Goal: Task Accomplishment & Management: Use online tool/utility

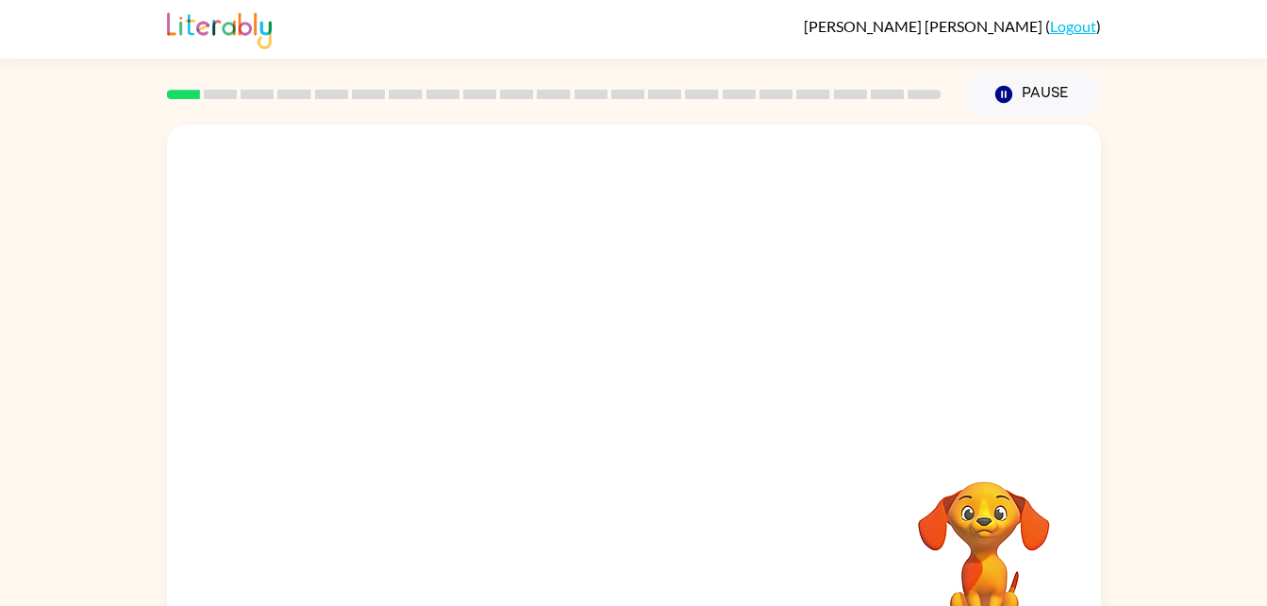
scroll to position [58, 0]
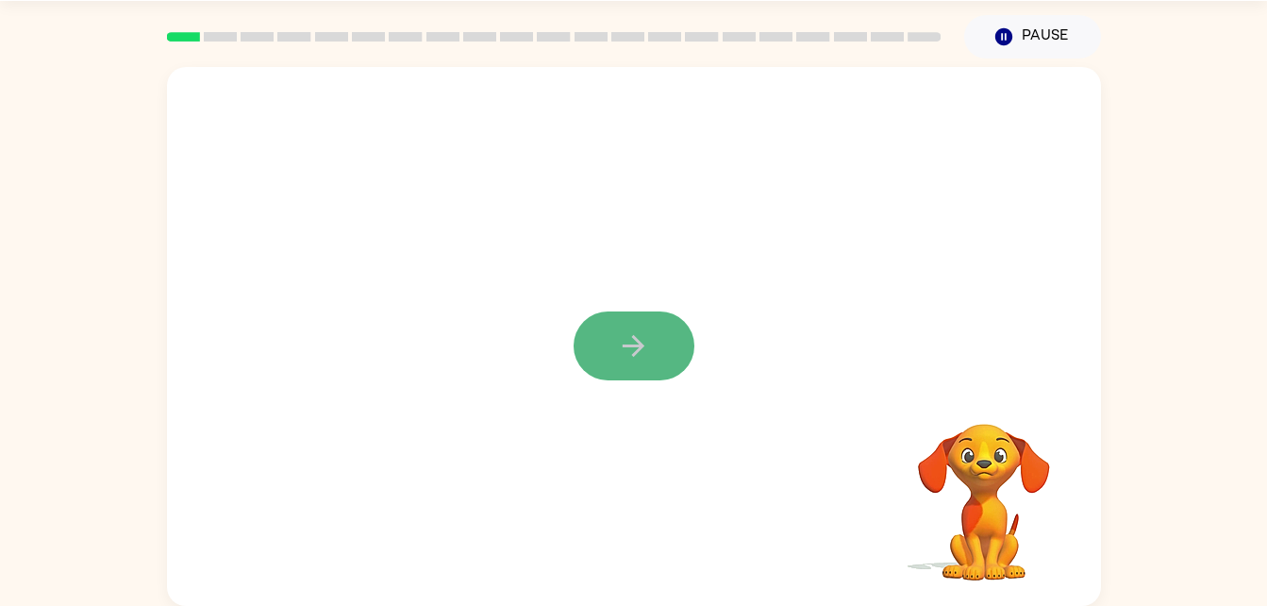
click at [640, 340] on icon "button" at bounding box center [633, 345] width 33 height 33
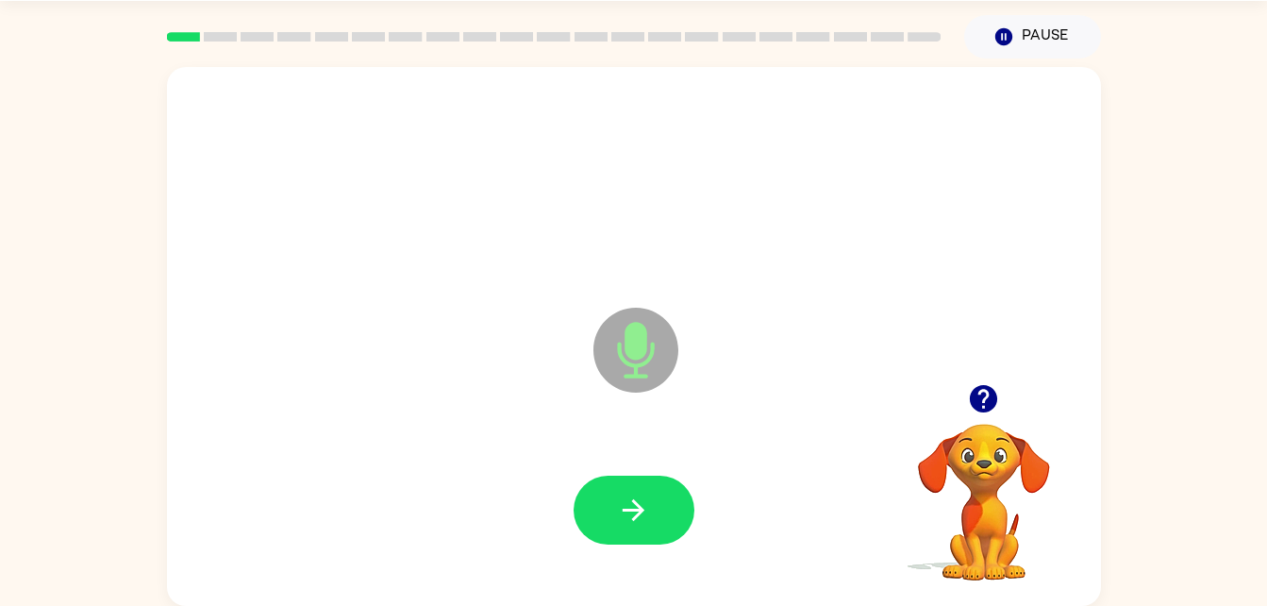
click at [637, 461] on div at bounding box center [634, 510] width 896 height 155
click at [652, 534] on button "button" at bounding box center [634, 509] width 121 height 69
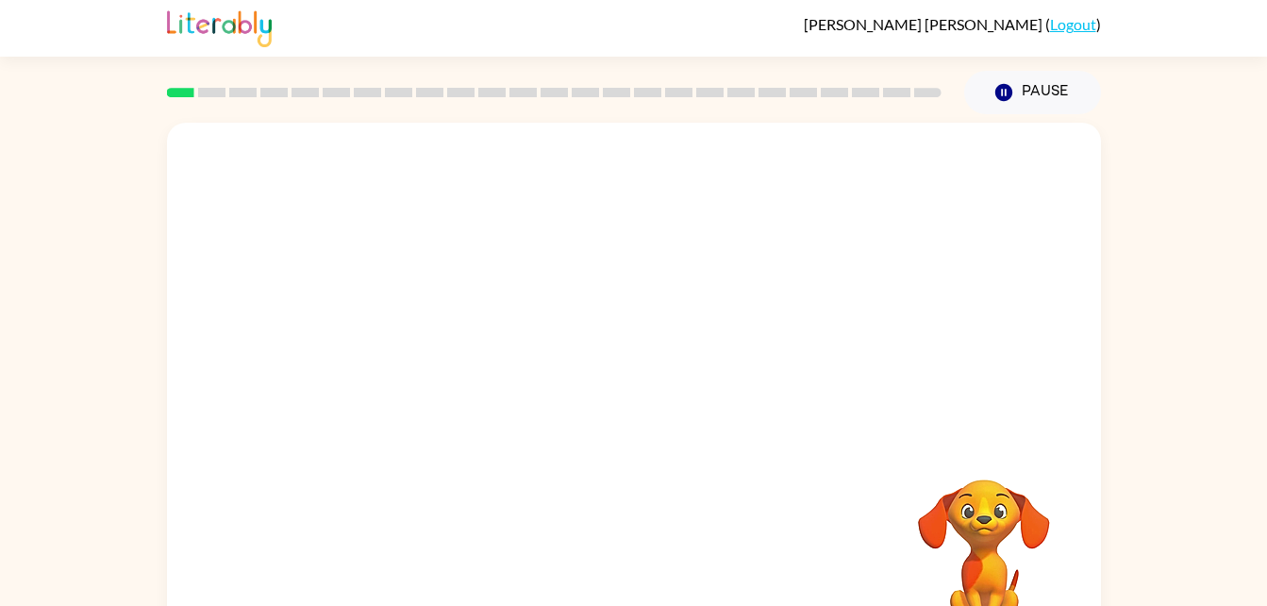
scroll to position [58, 0]
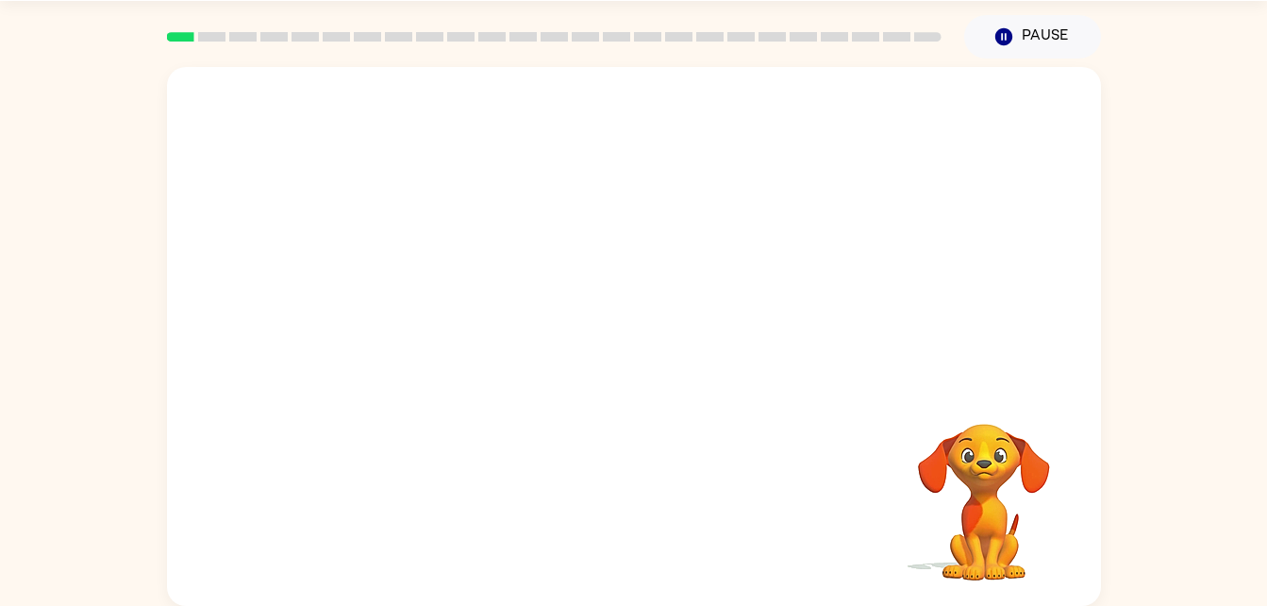
click at [918, 410] on video "Your browser must support playing .mp4 files to use Literably. Please try using…" at bounding box center [984, 488] width 189 height 189
click at [996, 273] on div at bounding box center [634, 336] width 934 height 539
drag, startPoint x: 967, startPoint y: 468, endPoint x: 887, endPoint y: 477, distance: 80.7
click at [887, 477] on div "Your browser must support playing .mp4 files to use Literably. Please try using…" at bounding box center [634, 336] width 934 height 539
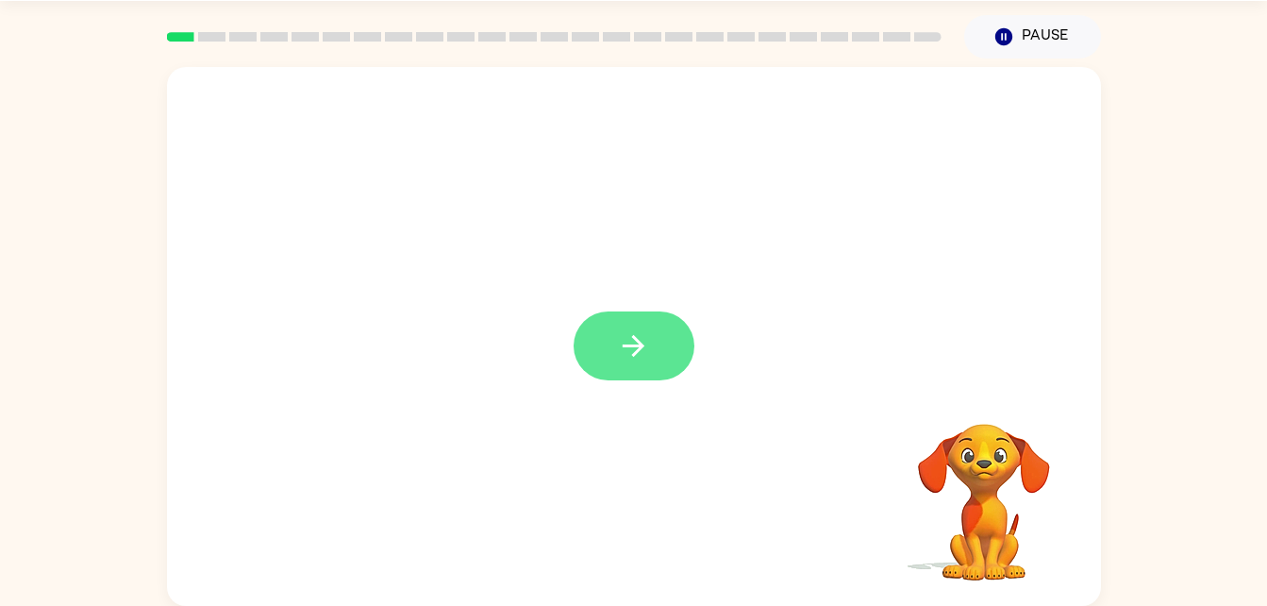
click at [650, 329] on button "button" at bounding box center [634, 345] width 121 height 69
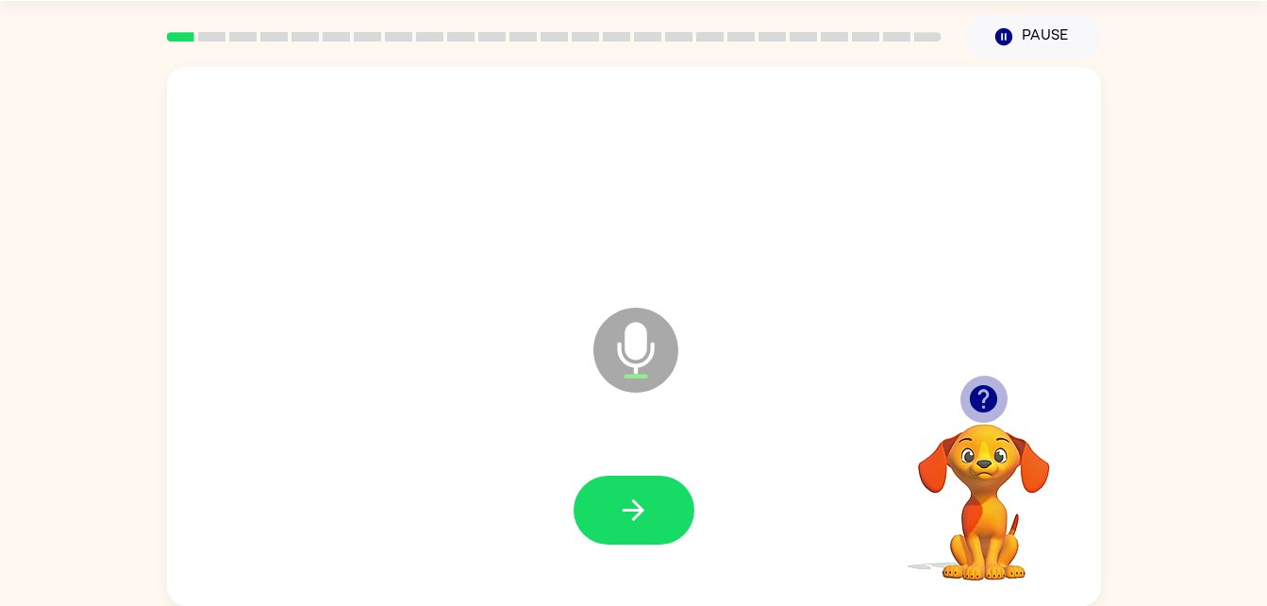
click at [975, 411] on icon "button" at bounding box center [983, 398] width 33 height 33
click at [785, 428] on icon "Microphone The Microphone is here when it is your turn to talk" at bounding box center [730, 374] width 283 height 142
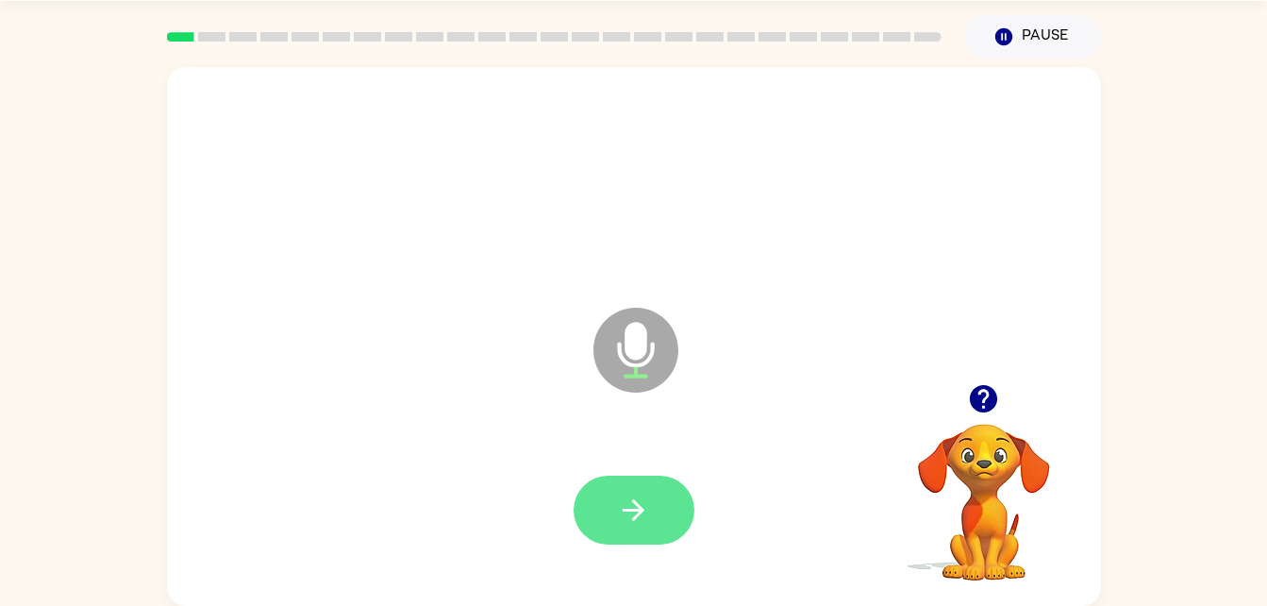
click at [600, 490] on button "button" at bounding box center [634, 509] width 121 height 69
click at [615, 491] on button "button" at bounding box center [634, 509] width 121 height 69
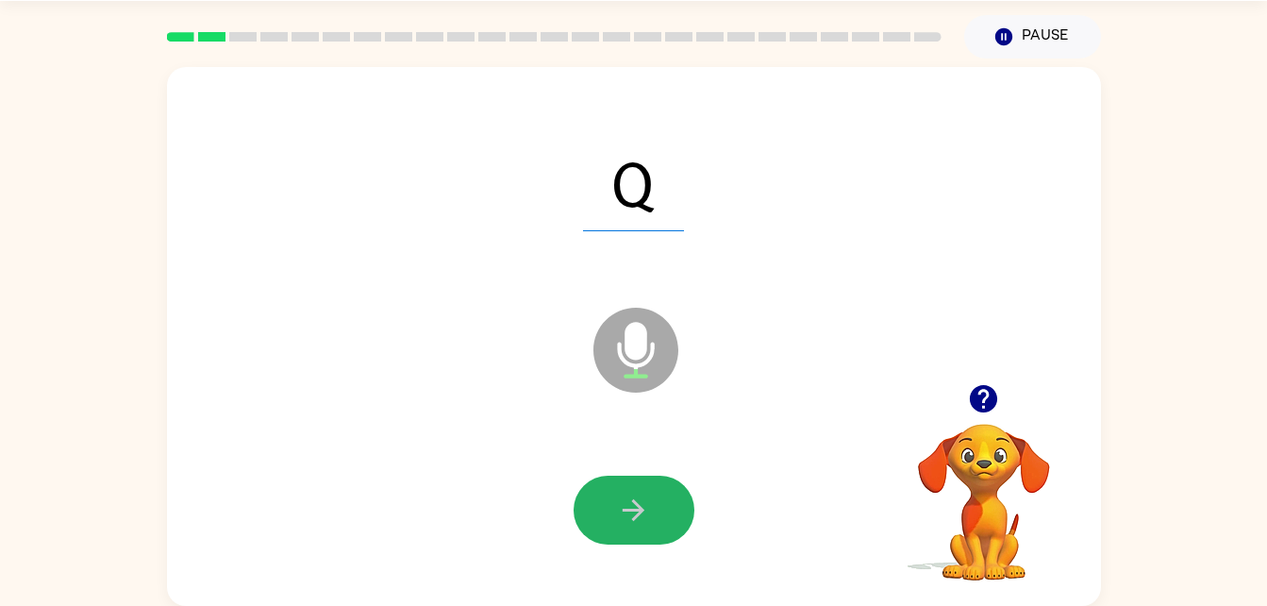
click at [615, 491] on button "button" at bounding box center [634, 509] width 121 height 69
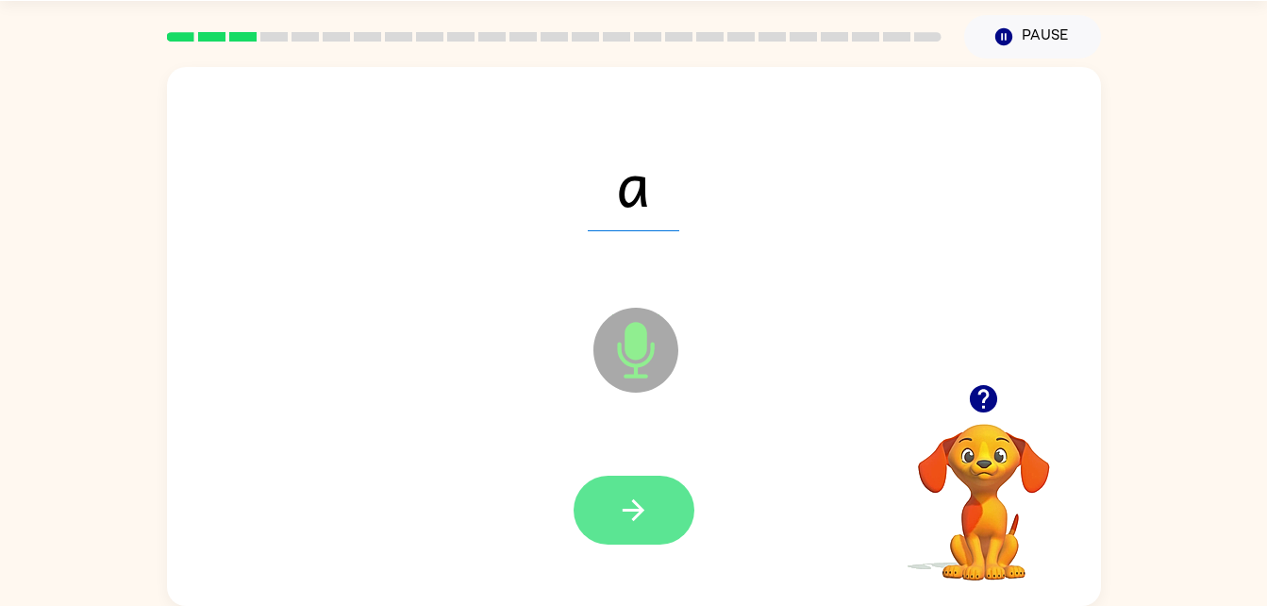
click at [648, 534] on button "button" at bounding box center [634, 509] width 121 height 69
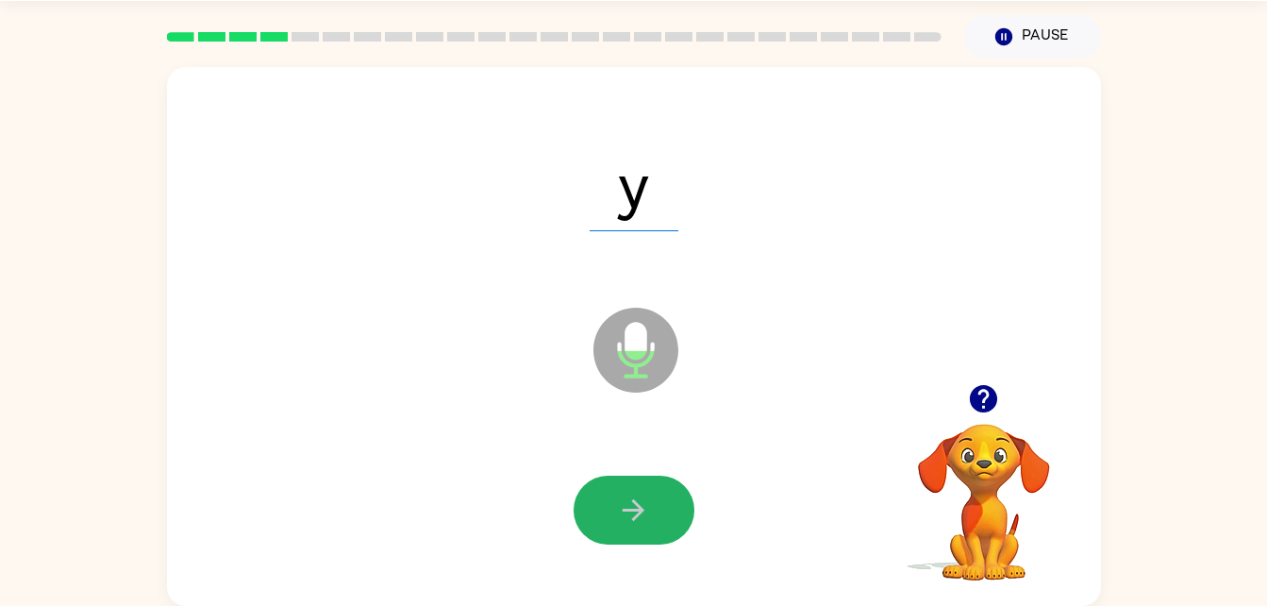
click at [648, 534] on button "button" at bounding box center [634, 509] width 121 height 69
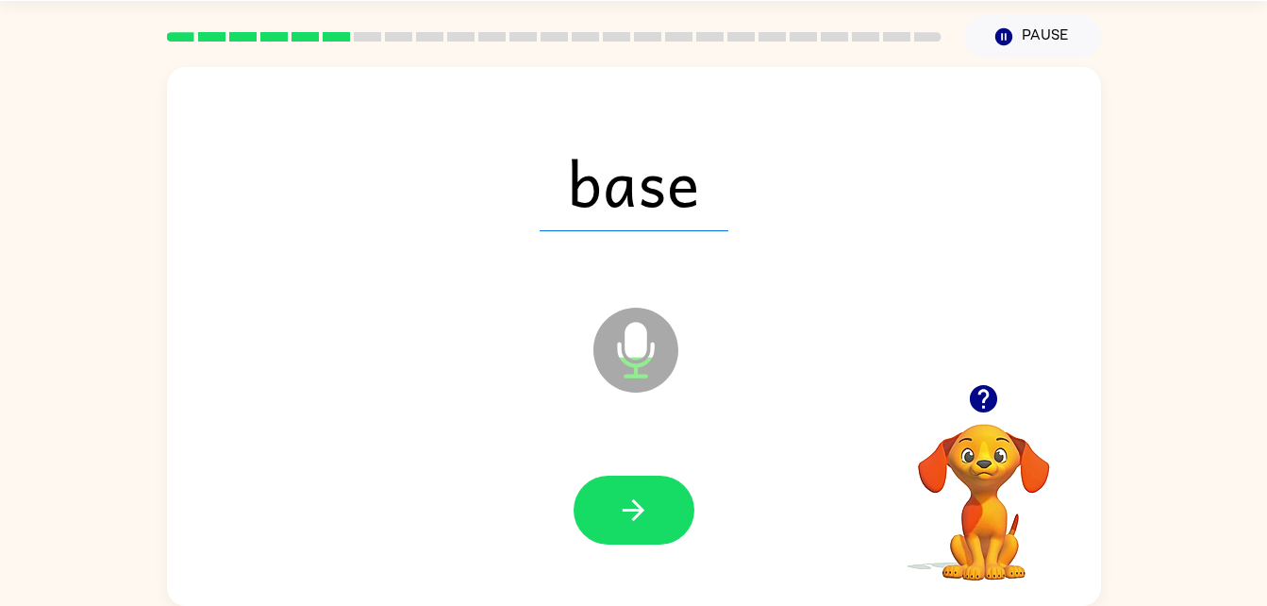
drag, startPoint x: 648, startPoint y: 534, endPoint x: 641, endPoint y: 522, distance: 14.4
click at [641, 522] on button "button" at bounding box center [634, 509] width 121 height 69
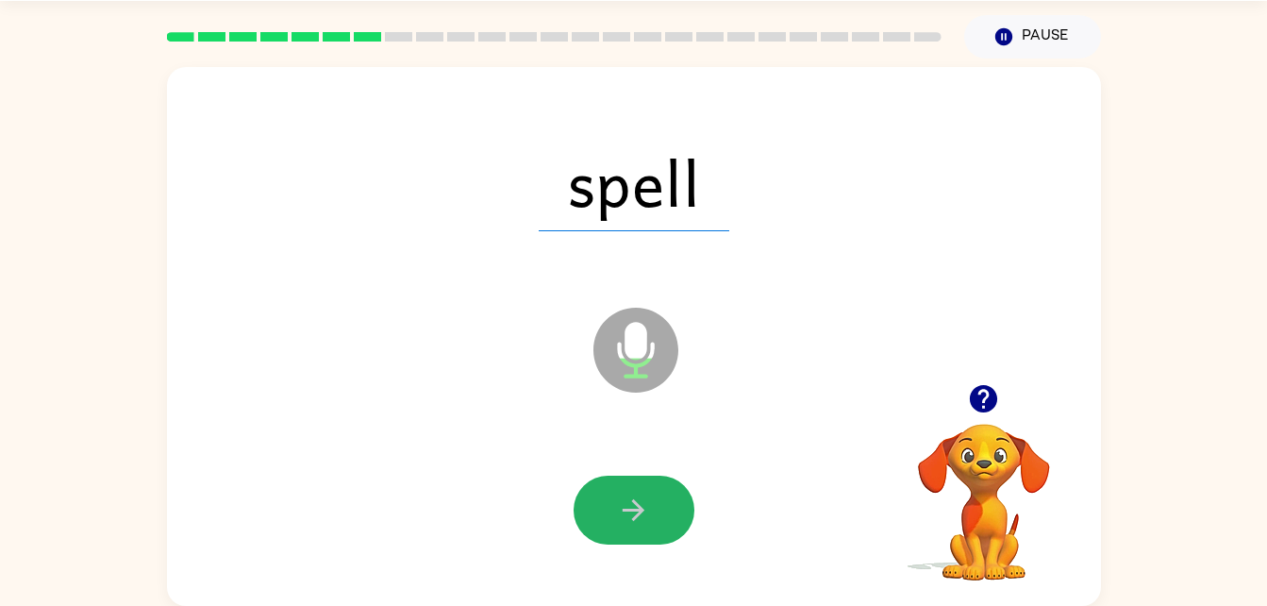
click at [641, 522] on icon "button" at bounding box center [633, 509] width 33 height 33
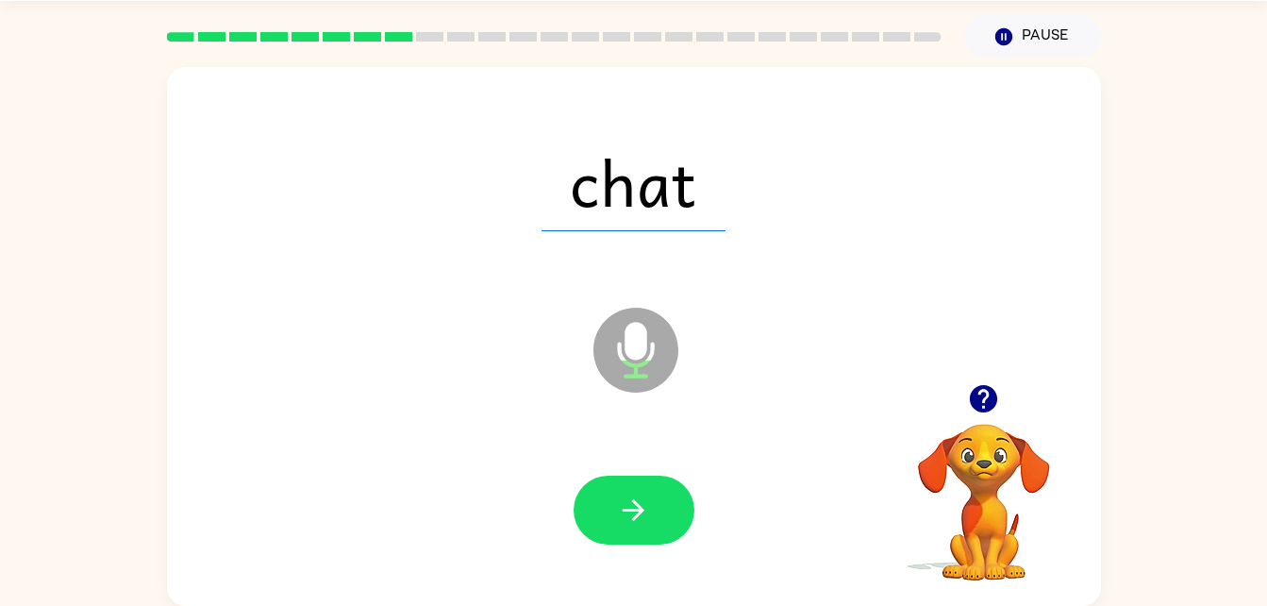
click at [641, 522] on icon "button" at bounding box center [633, 509] width 33 height 33
click at [641, 530] on button "button" at bounding box center [634, 509] width 121 height 69
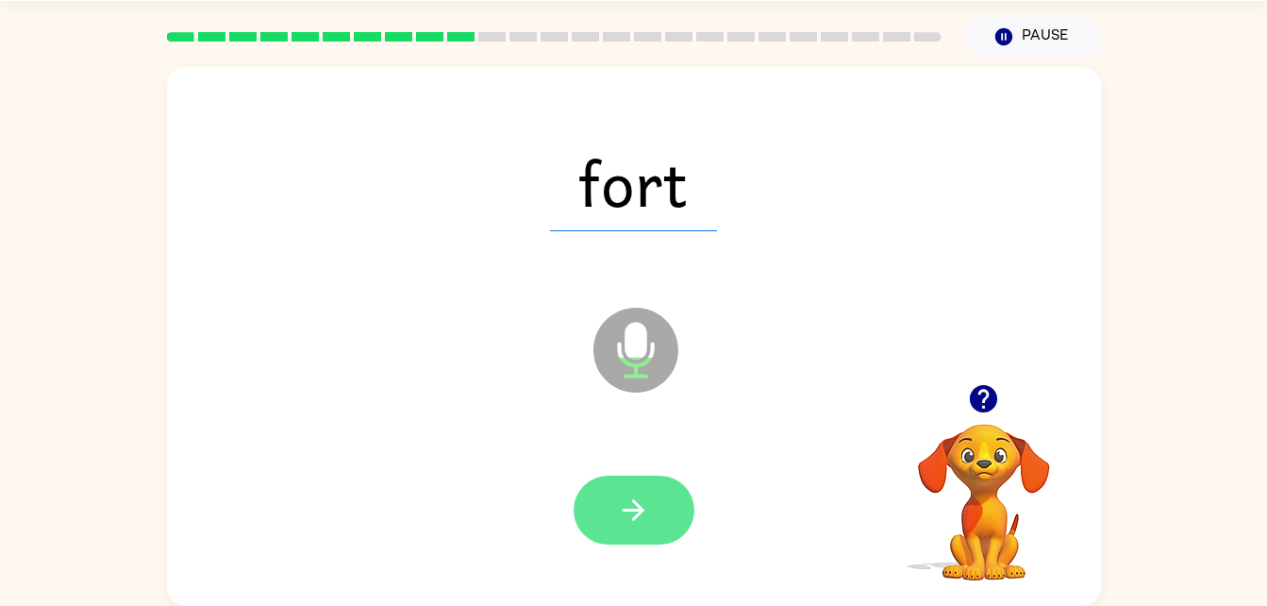
click at [618, 508] on icon "button" at bounding box center [633, 509] width 33 height 33
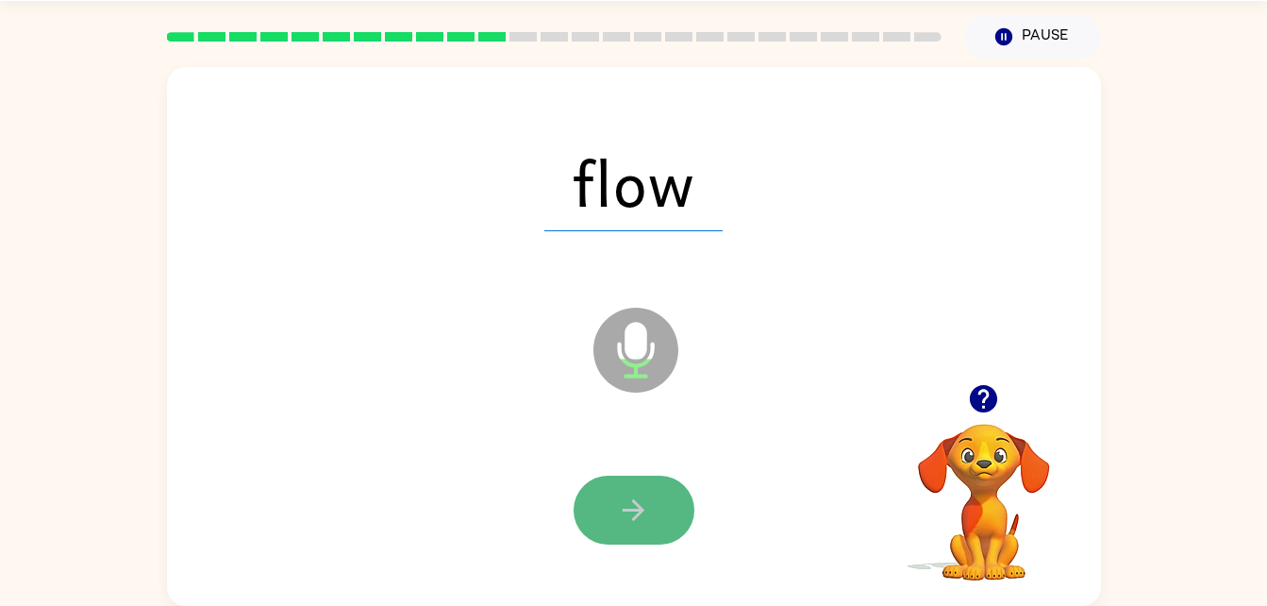
click at [627, 533] on button "button" at bounding box center [634, 509] width 121 height 69
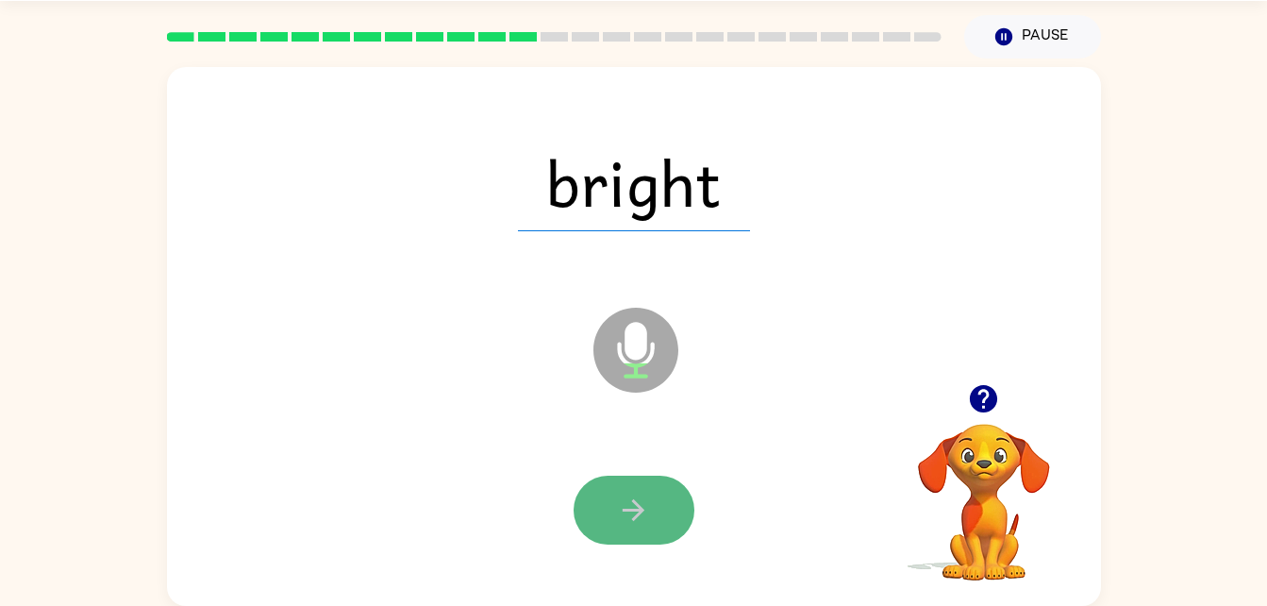
click at [588, 524] on button "button" at bounding box center [634, 509] width 121 height 69
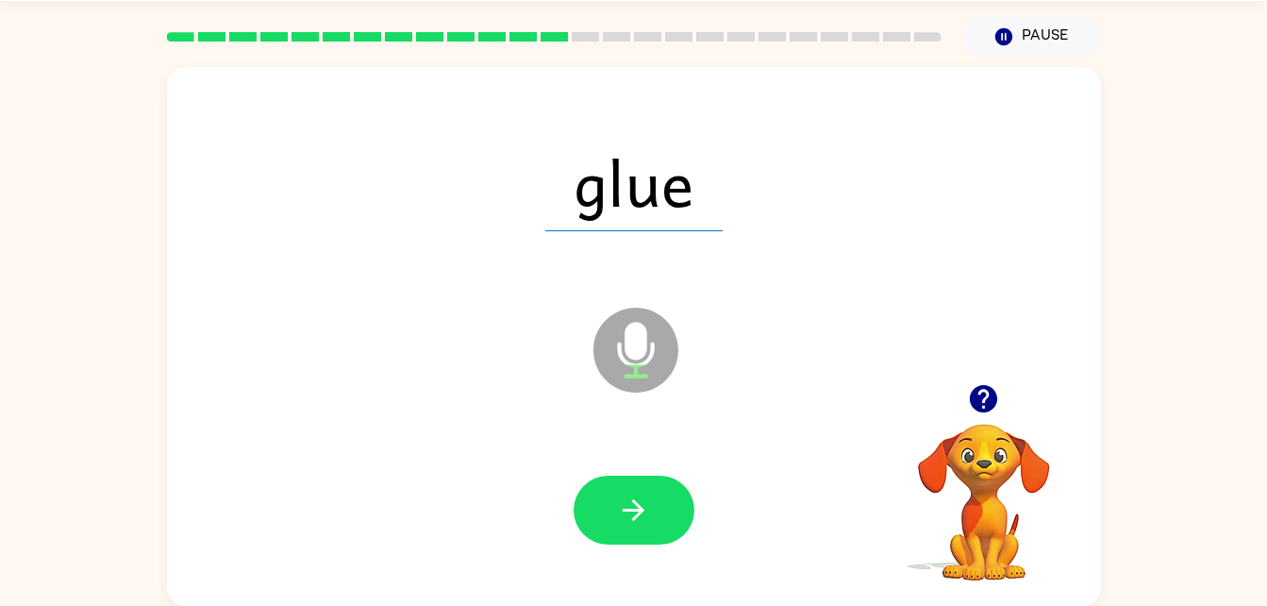
click at [677, 575] on div at bounding box center [634, 510] width 896 height 155
click at [646, 539] on button "button" at bounding box center [634, 509] width 121 height 69
click at [598, 480] on button "button" at bounding box center [634, 509] width 121 height 69
click at [593, 475] on div at bounding box center [634, 509] width 121 height 69
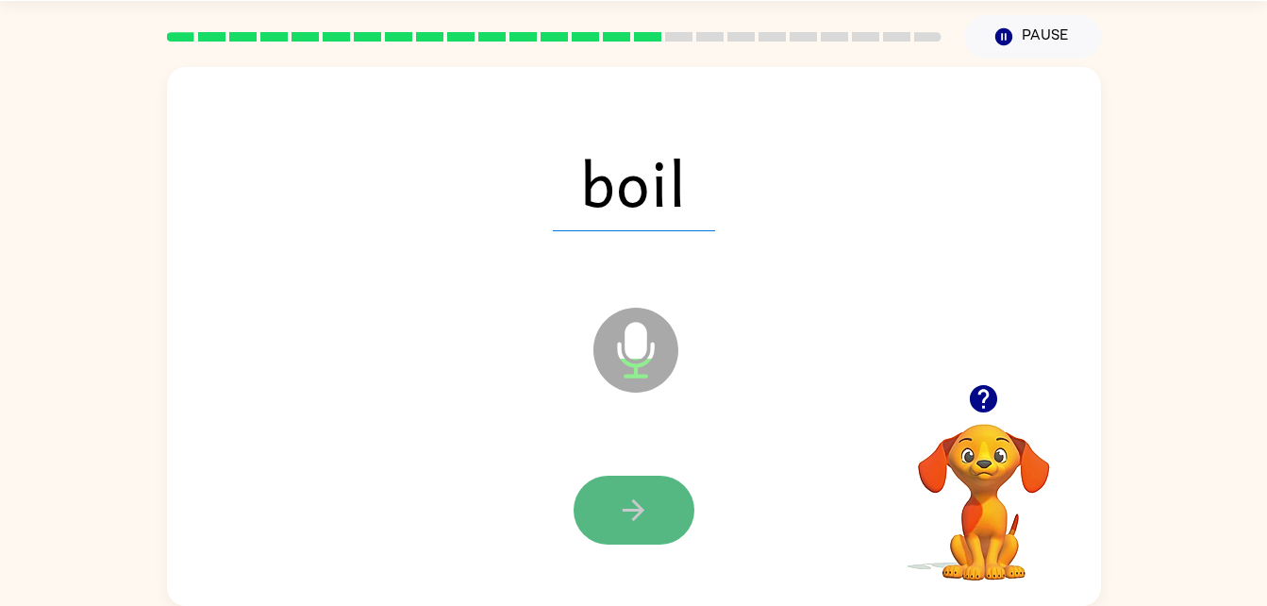
click at [615, 507] on button "button" at bounding box center [634, 509] width 121 height 69
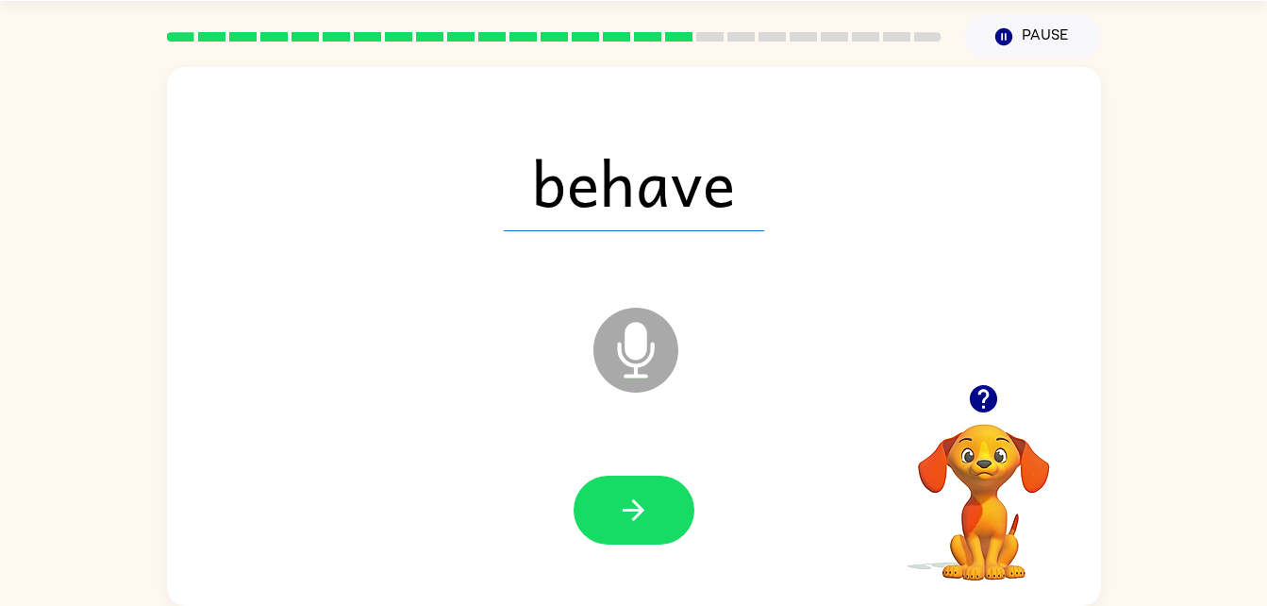
click at [546, 478] on div at bounding box center [634, 510] width 896 height 155
click at [594, 511] on button "button" at bounding box center [634, 509] width 121 height 69
drag, startPoint x: 985, startPoint y: 413, endPoint x: 812, endPoint y: 441, distance: 174.9
click at [812, 441] on div "frozen Microphone The Microphone is here when it is your turn to talk Your brow…" at bounding box center [634, 336] width 934 height 539
drag, startPoint x: 812, startPoint y: 441, endPoint x: 743, endPoint y: 410, distance: 75.6
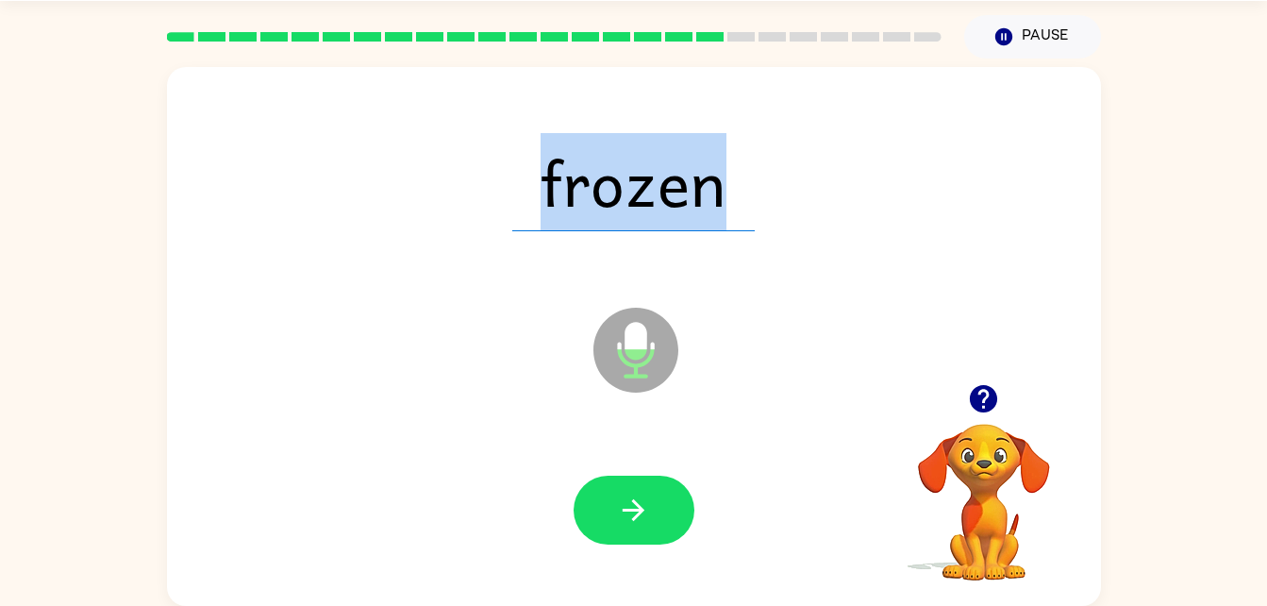
drag, startPoint x: 774, startPoint y: 180, endPoint x: 491, endPoint y: 192, distance: 282.3
click at [491, 192] on div "frozen" at bounding box center [634, 182] width 896 height 155
drag, startPoint x: 491, startPoint y: 192, endPoint x: 577, endPoint y: 186, distance: 86.0
copy span "frozen"
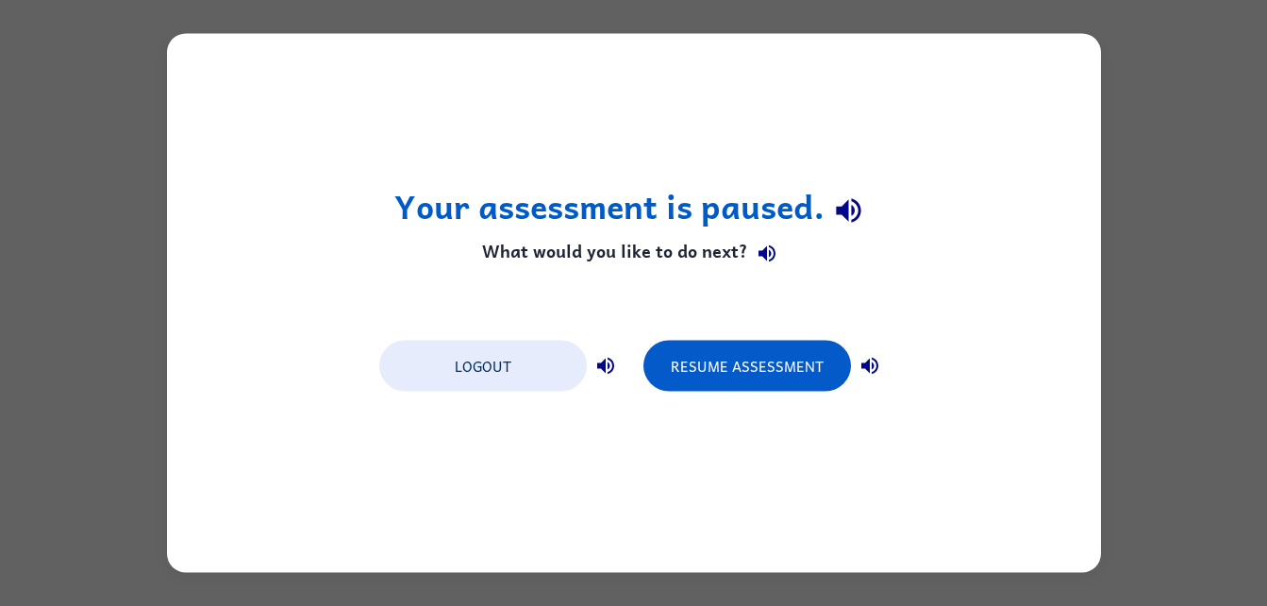
scroll to position [0, 0]
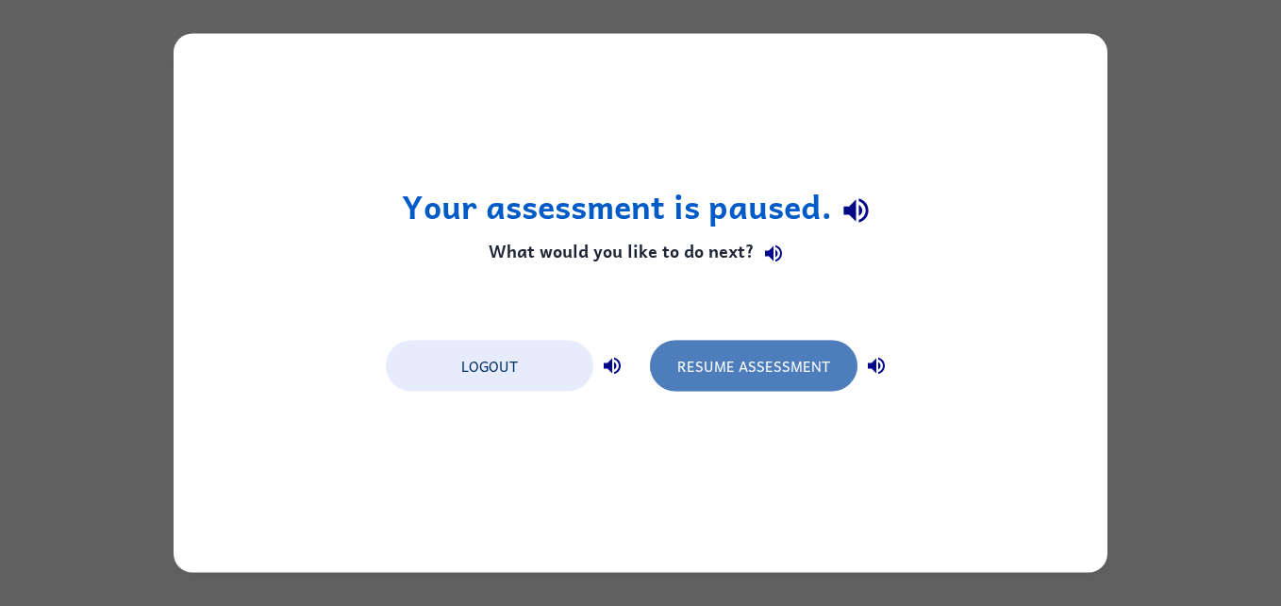
click at [755, 368] on button "Resume Assessment" at bounding box center [754, 366] width 208 height 51
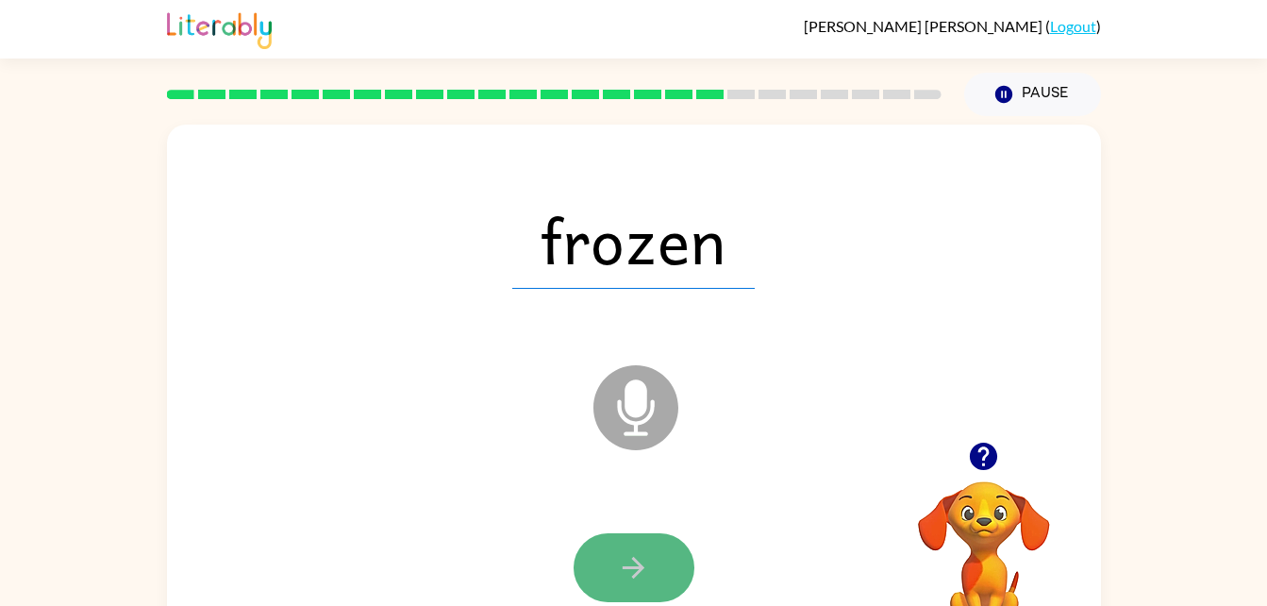
click at [641, 583] on icon "button" at bounding box center [633, 567] width 33 height 33
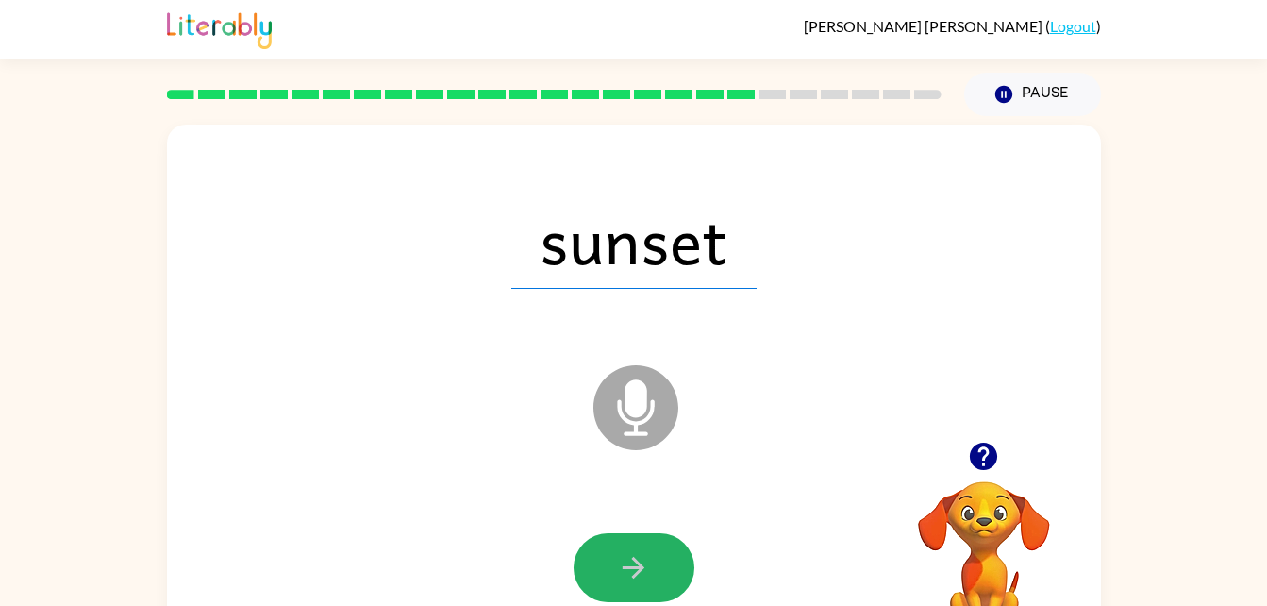
click at [633, 573] on icon "button" at bounding box center [633, 567] width 33 height 33
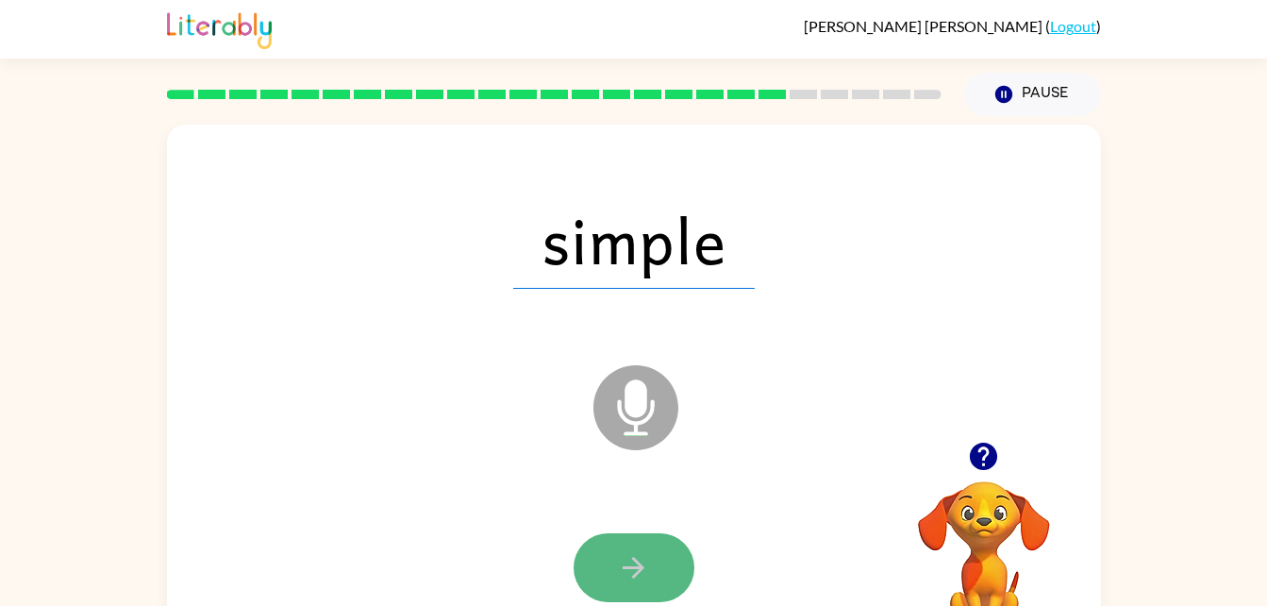
click at [632, 560] on icon "button" at bounding box center [633, 567] width 33 height 33
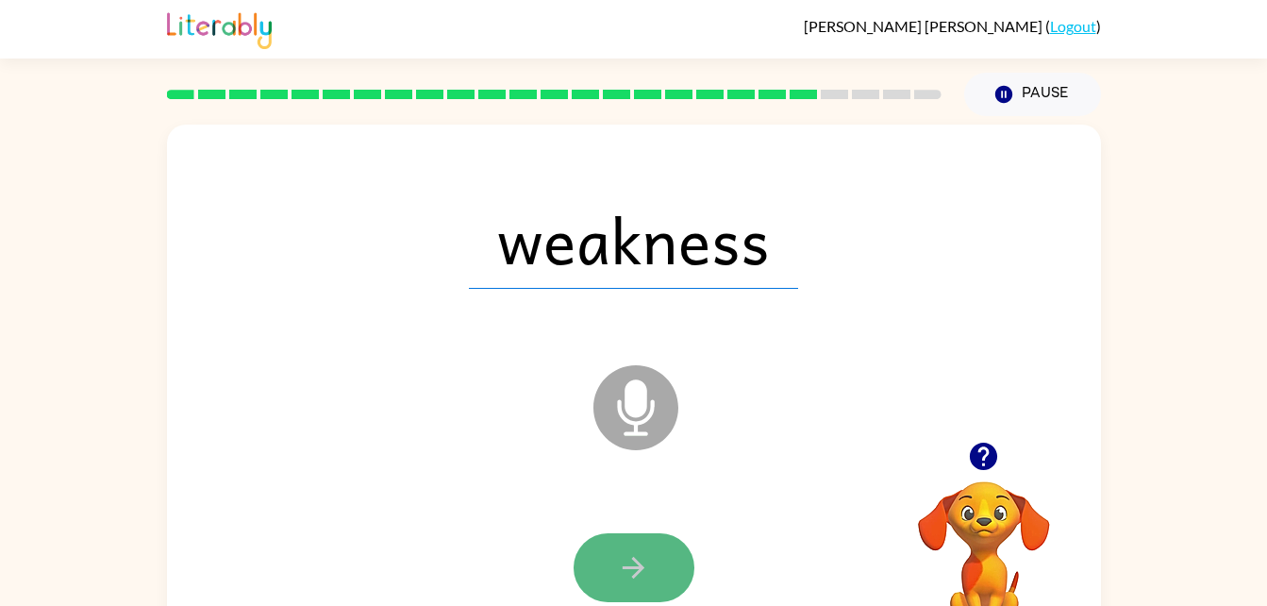
click at [632, 558] on icon "button" at bounding box center [633, 567] width 33 height 33
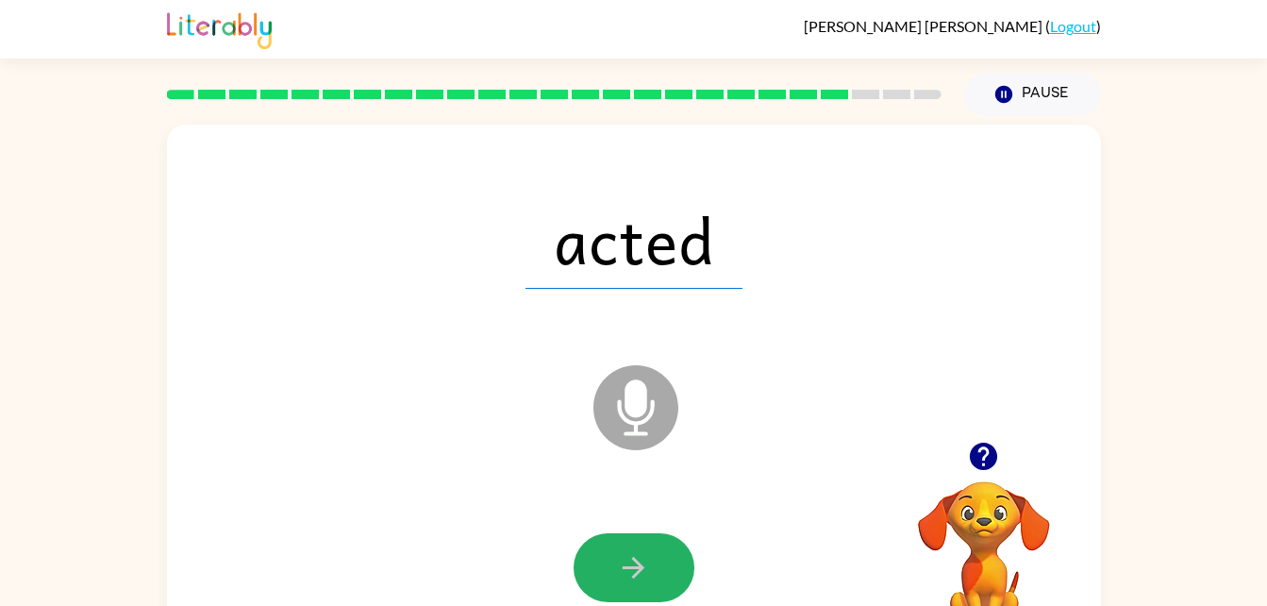
click at [632, 558] on icon "button" at bounding box center [633, 567] width 33 height 33
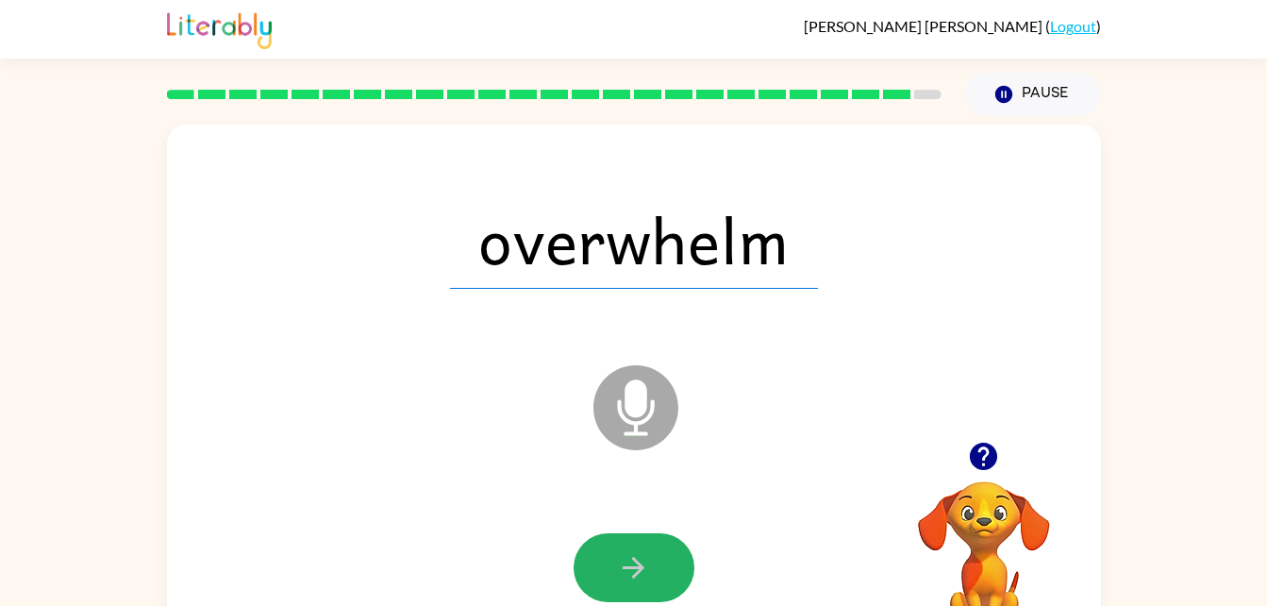
click at [632, 557] on icon "button" at bounding box center [633, 567] width 33 height 33
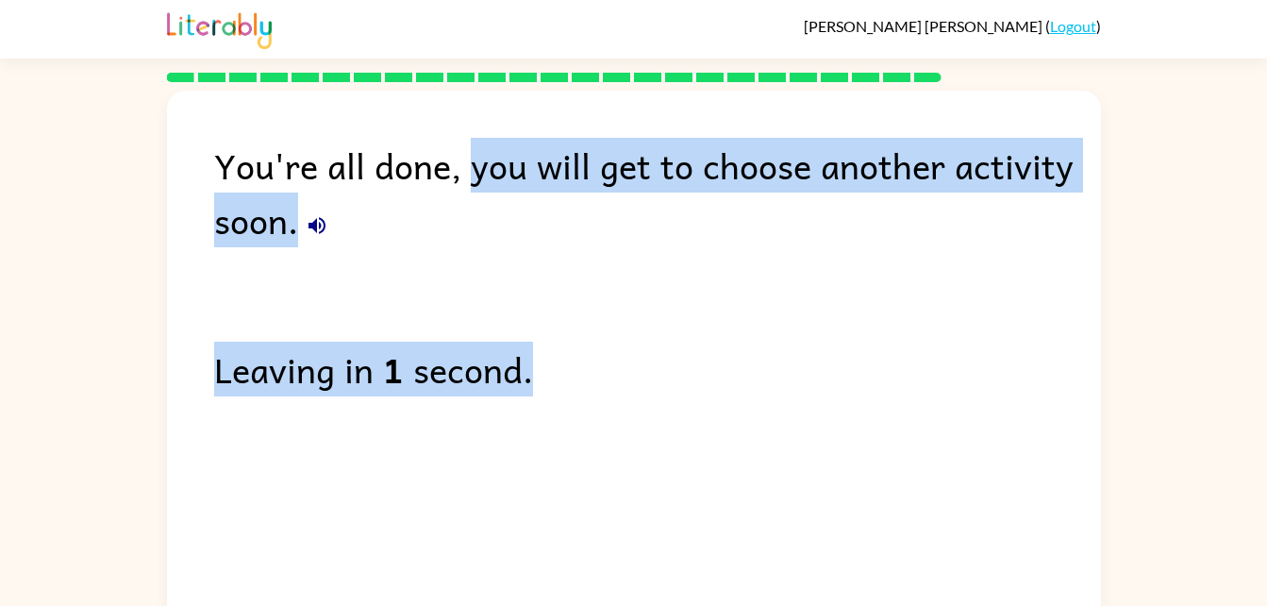
drag, startPoint x: 469, startPoint y: 191, endPoint x: 602, endPoint y: 258, distance: 149.4
click at [602, 258] on div "You're all done, you will get to choose another activity soon. Leaving in 1 sec…" at bounding box center [634, 355] width 934 height 529
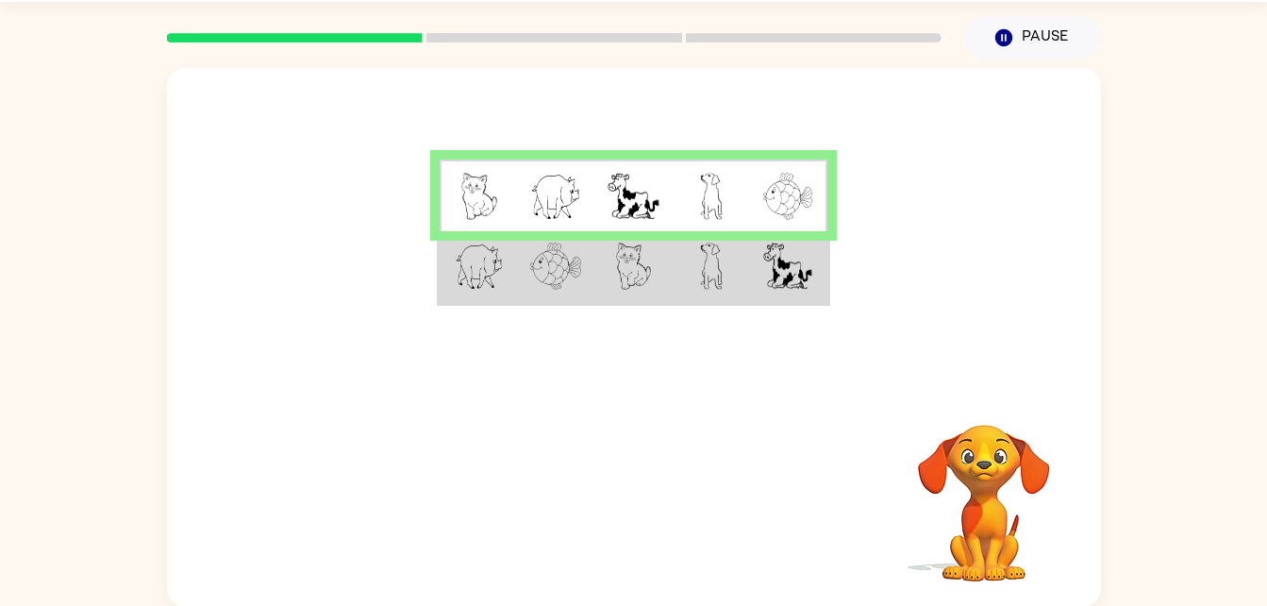
scroll to position [58, 0]
click at [789, 283] on img at bounding box center [787, 264] width 49 height 47
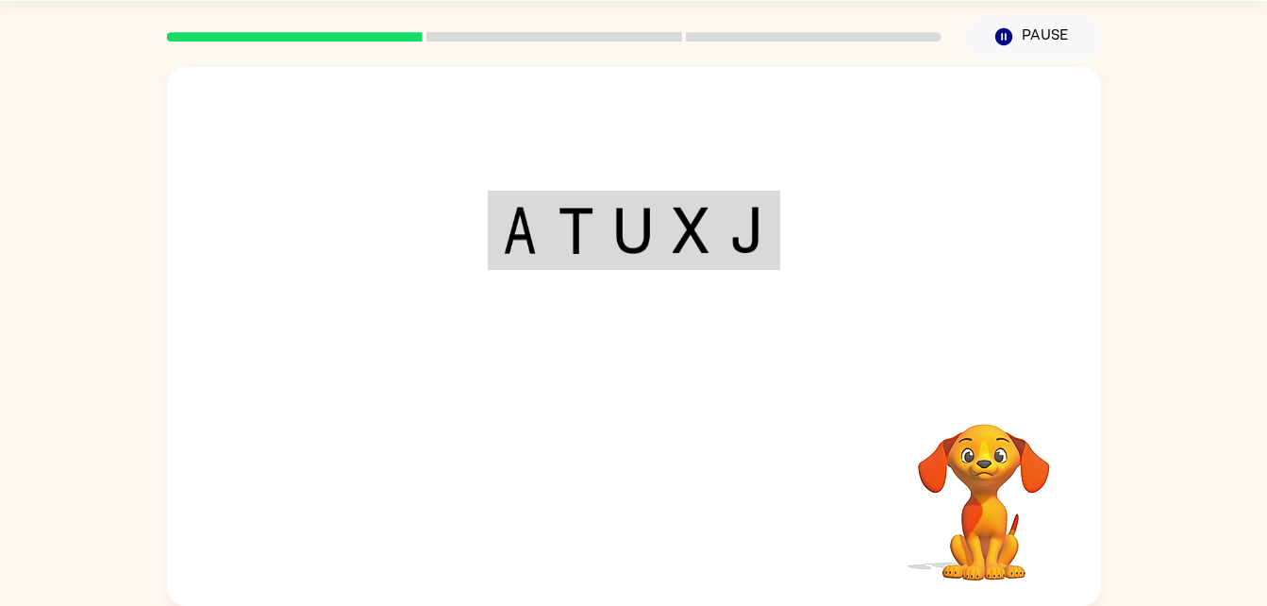
drag, startPoint x: 467, startPoint y: 245, endPoint x: 807, endPoint y: 207, distance: 341.8
click at [807, 207] on div at bounding box center [634, 225] width 934 height 317
drag, startPoint x: 807, startPoint y: 207, endPoint x: 686, endPoint y: 238, distance: 124.7
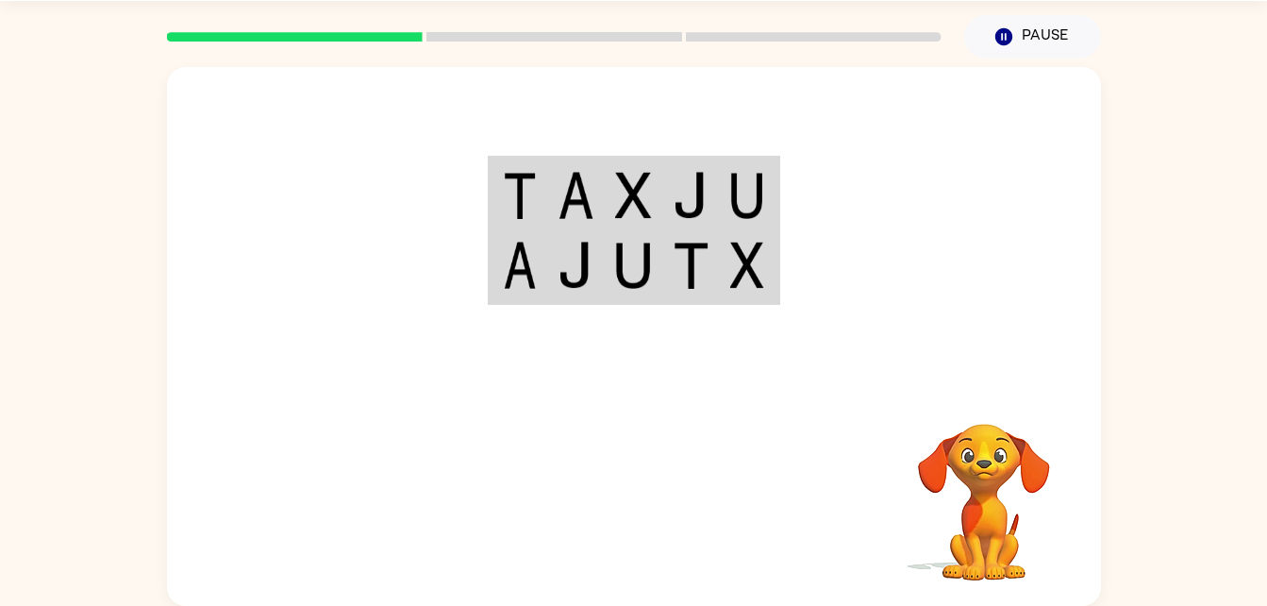
drag, startPoint x: 458, startPoint y: 201, endPoint x: 790, endPoint y: 200, distance: 331.1
click at [790, 200] on div at bounding box center [634, 225] width 934 height 317
drag, startPoint x: 790, startPoint y: 200, endPoint x: 680, endPoint y: 207, distance: 109.6
drag, startPoint x: 680, startPoint y: 207, endPoint x: 546, endPoint y: 370, distance: 211.1
click at [546, 370] on div at bounding box center [634, 225] width 934 height 317
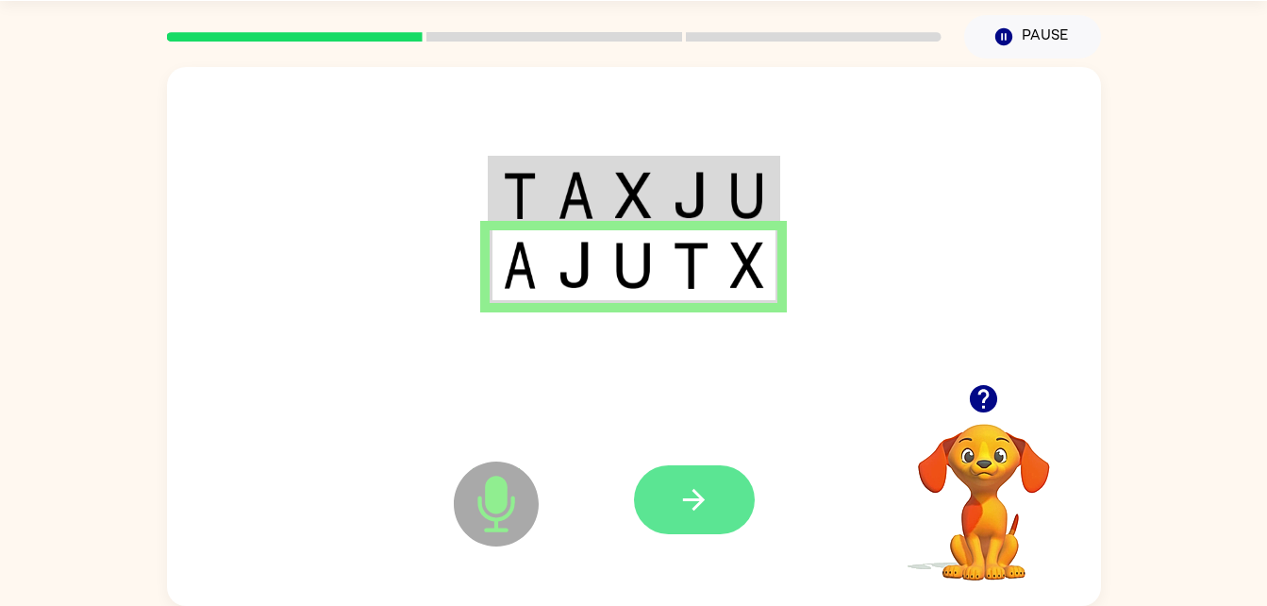
click at [691, 505] on icon "button" at bounding box center [693, 499] width 33 height 33
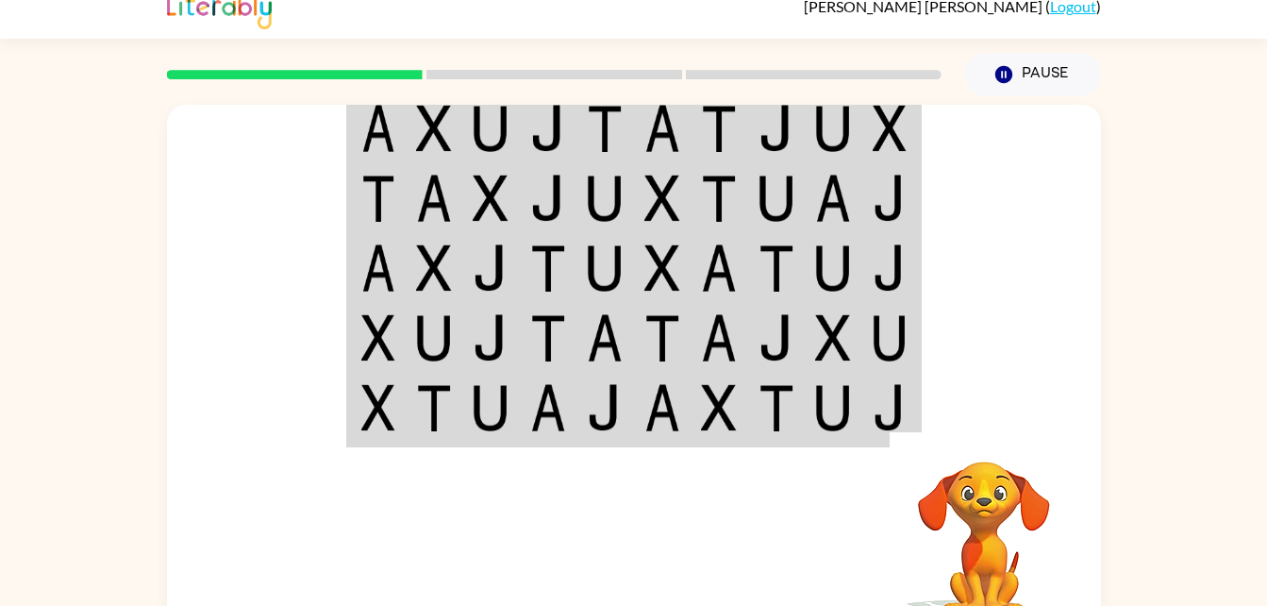
scroll to position [0, 0]
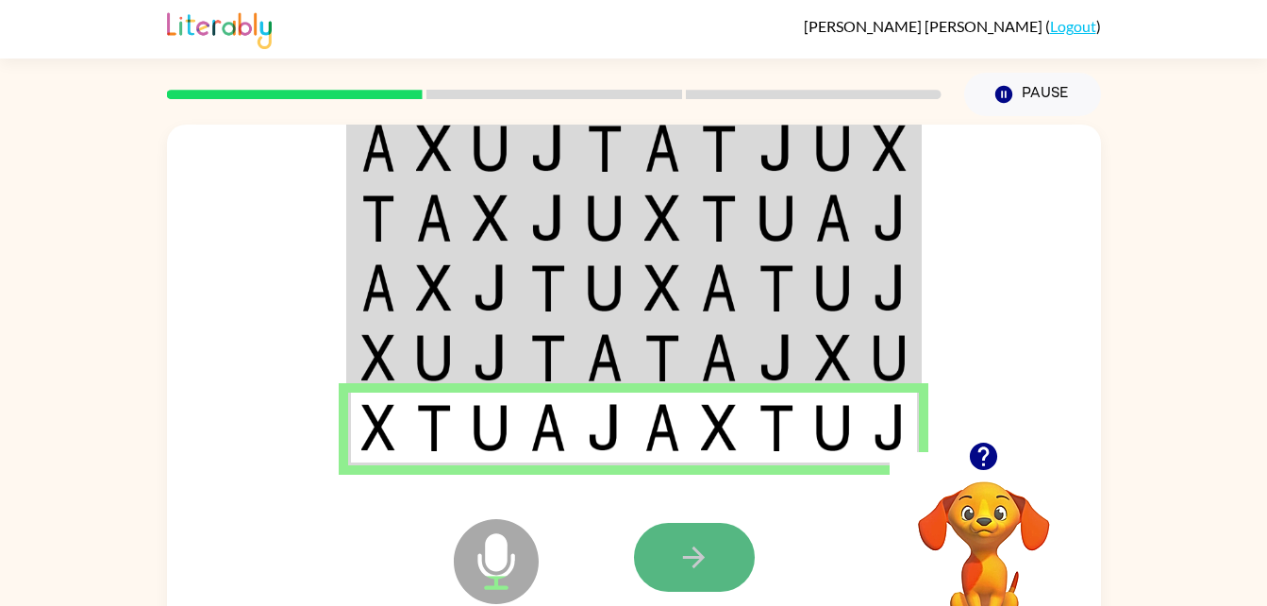
click at [661, 571] on button "button" at bounding box center [694, 557] width 121 height 69
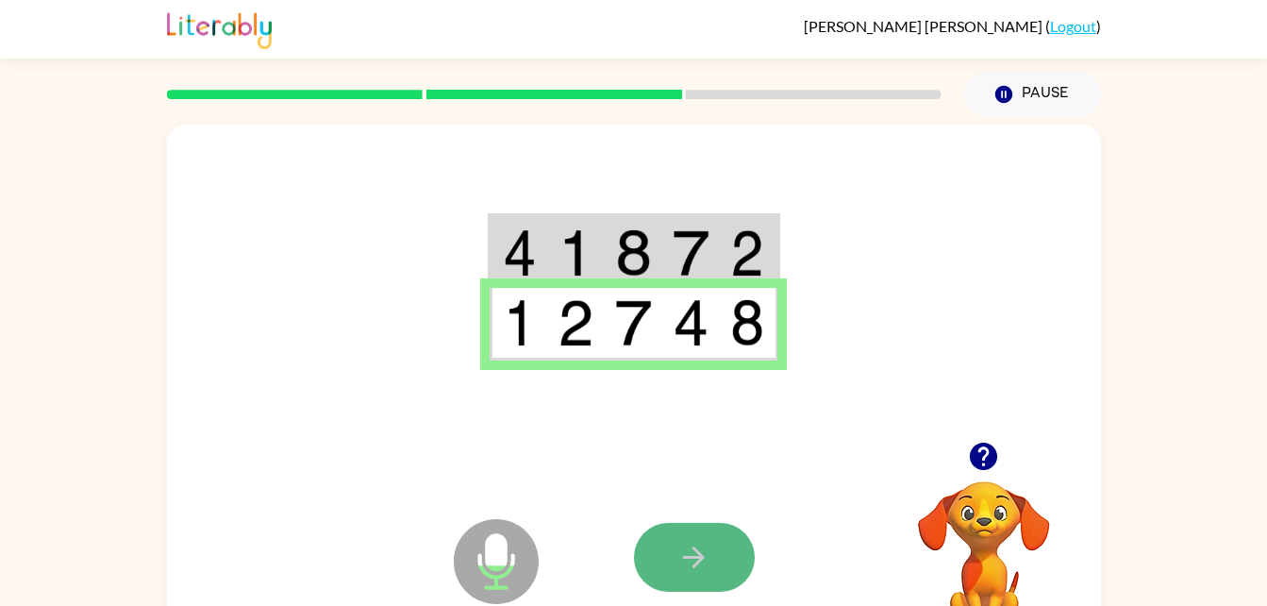
click at [678, 550] on icon "button" at bounding box center [693, 557] width 33 height 33
click at [711, 576] on button "button" at bounding box center [694, 557] width 121 height 69
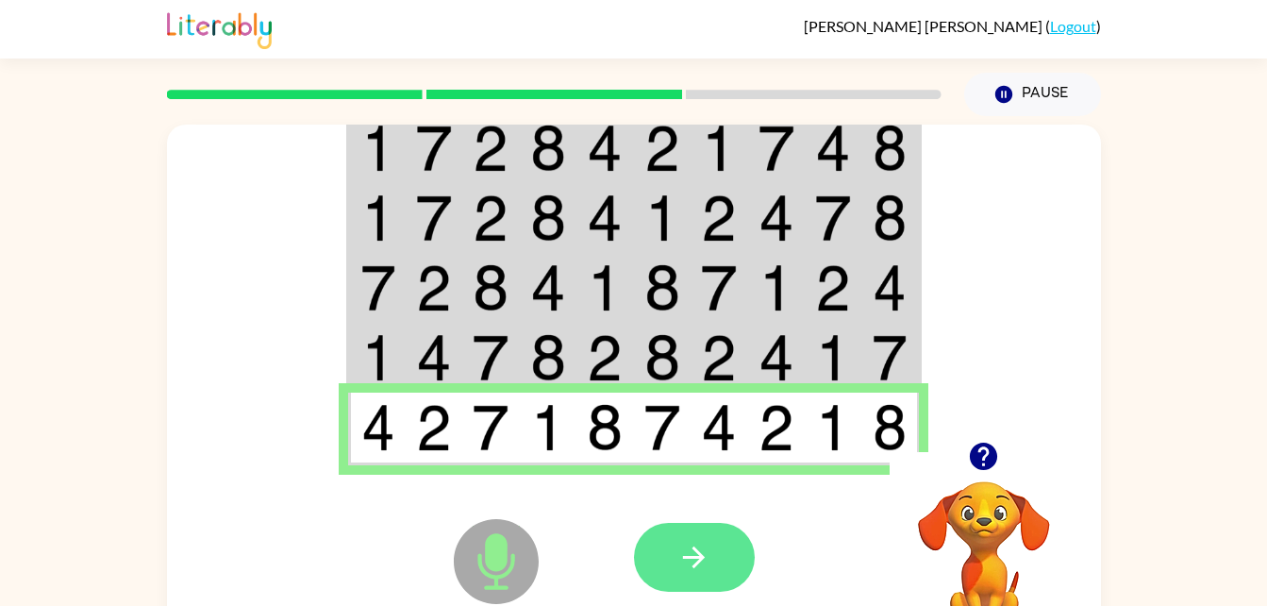
click at [702, 583] on button "button" at bounding box center [694, 557] width 121 height 69
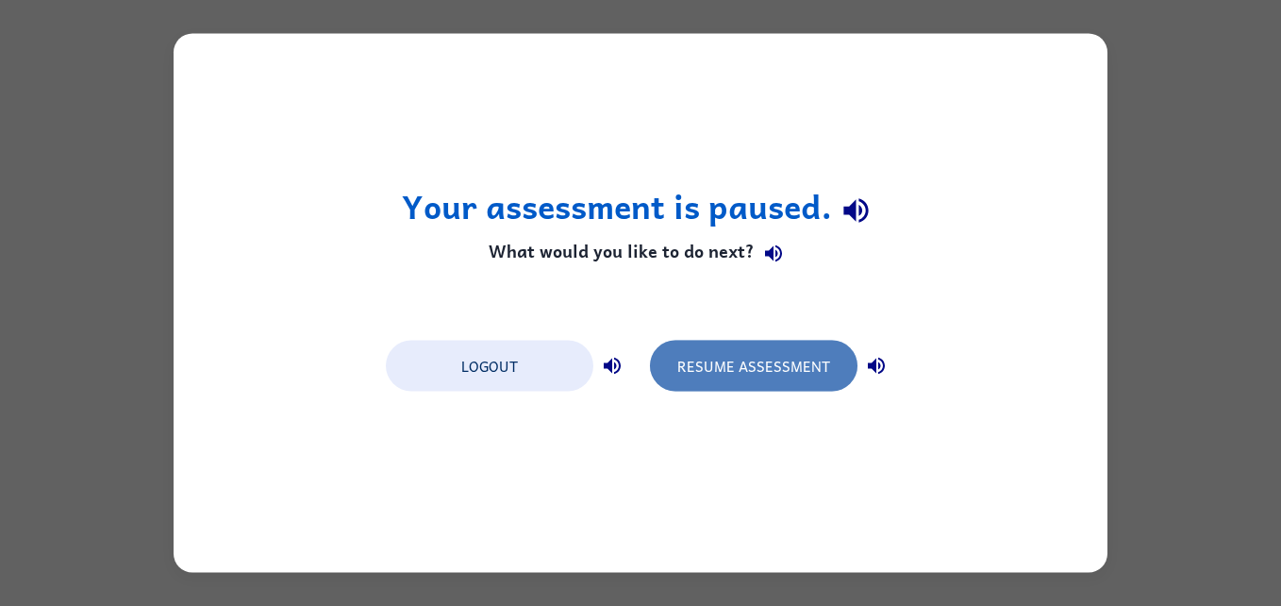
click at [757, 378] on button "Resume Assessment" at bounding box center [754, 366] width 208 height 51
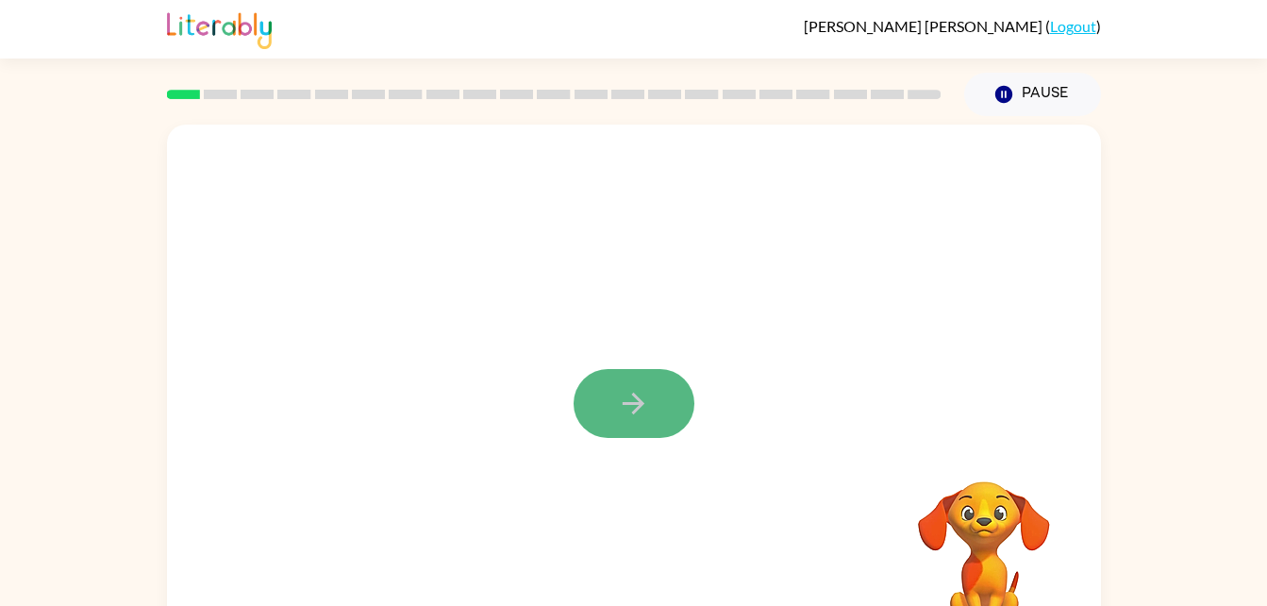
click at [666, 420] on button "button" at bounding box center [634, 403] width 121 height 69
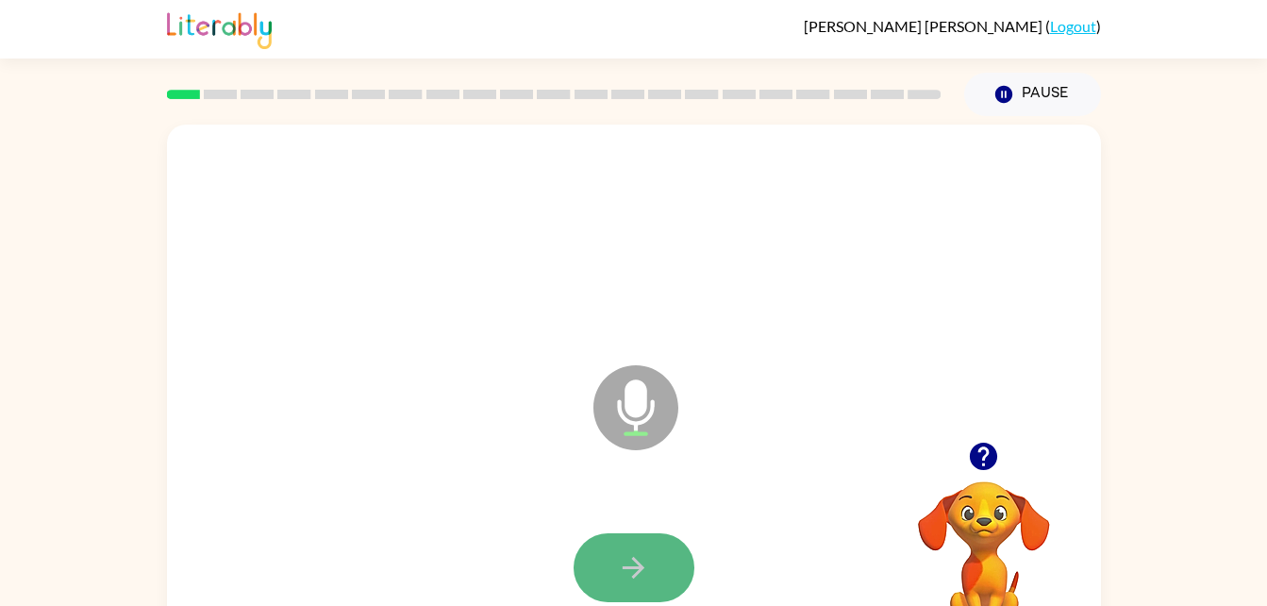
click at [596, 579] on button "button" at bounding box center [634, 567] width 121 height 69
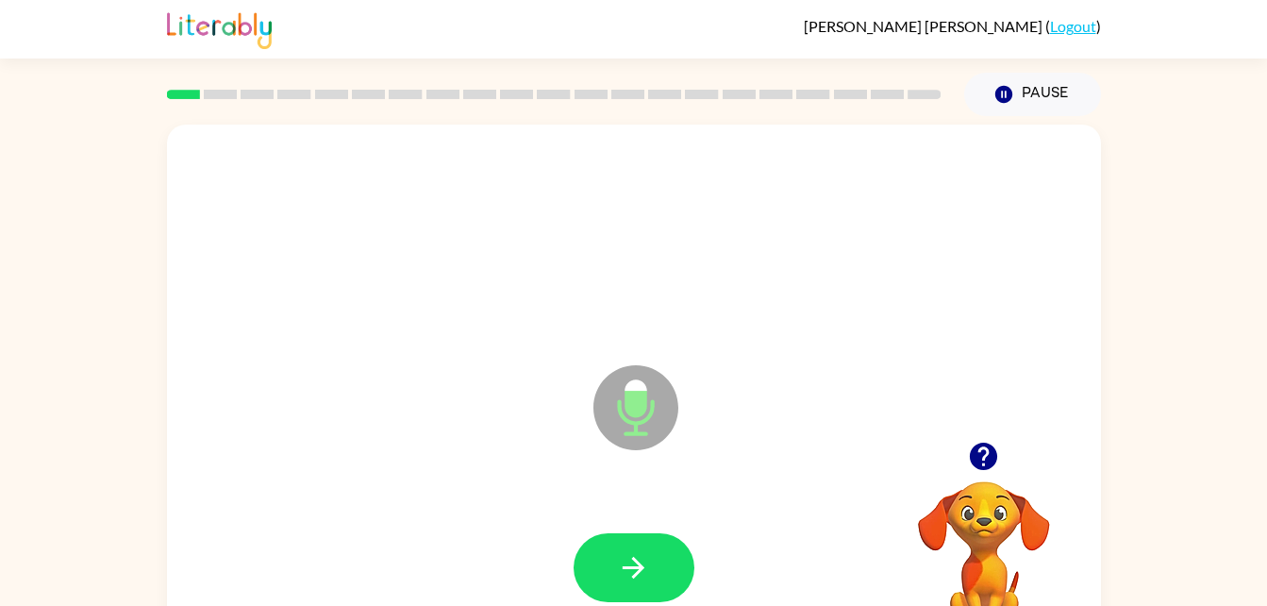
click at [596, 579] on button "button" at bounding box center [634, 567] width 121 height 69
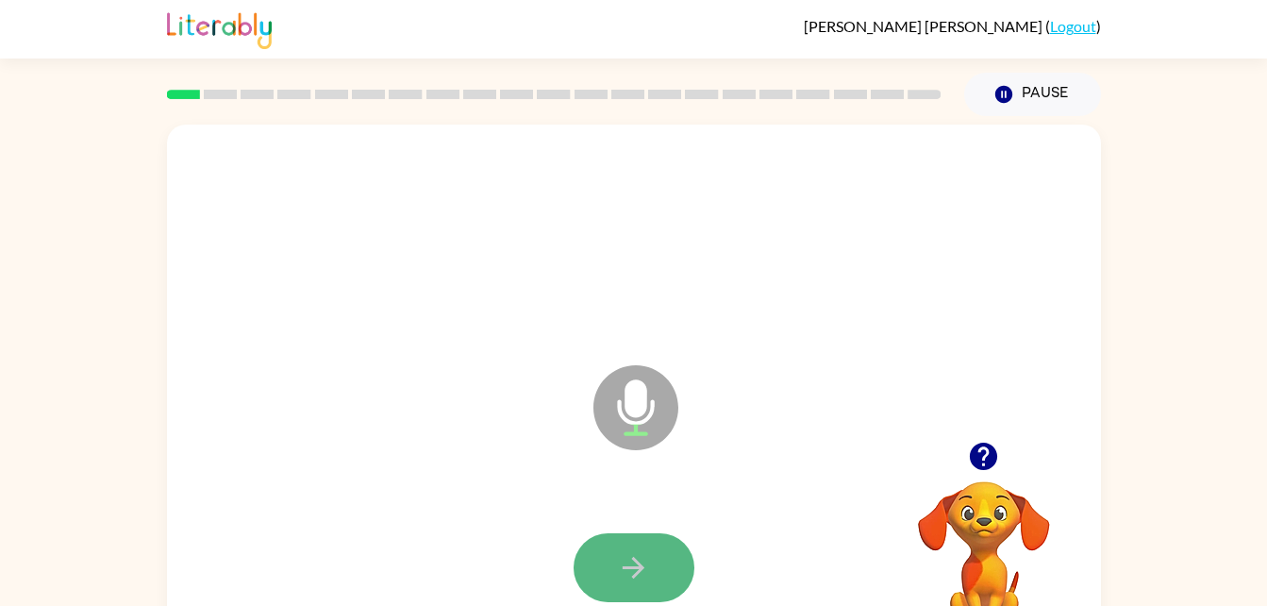
click at [631, 564] on icon "button" at bounding box center [633, 567] width 33 height 33
drag, startPoint x: 631, startPoint y: 564, endPoint x: 591, endPoint y: 584, distance: 44.3
click at [591, 584] on button "button" at bounding box center [634, 567] width 121 height 69
click at [628, 558] on icon "button" at bounding box center [633, 567] width 33 height 33
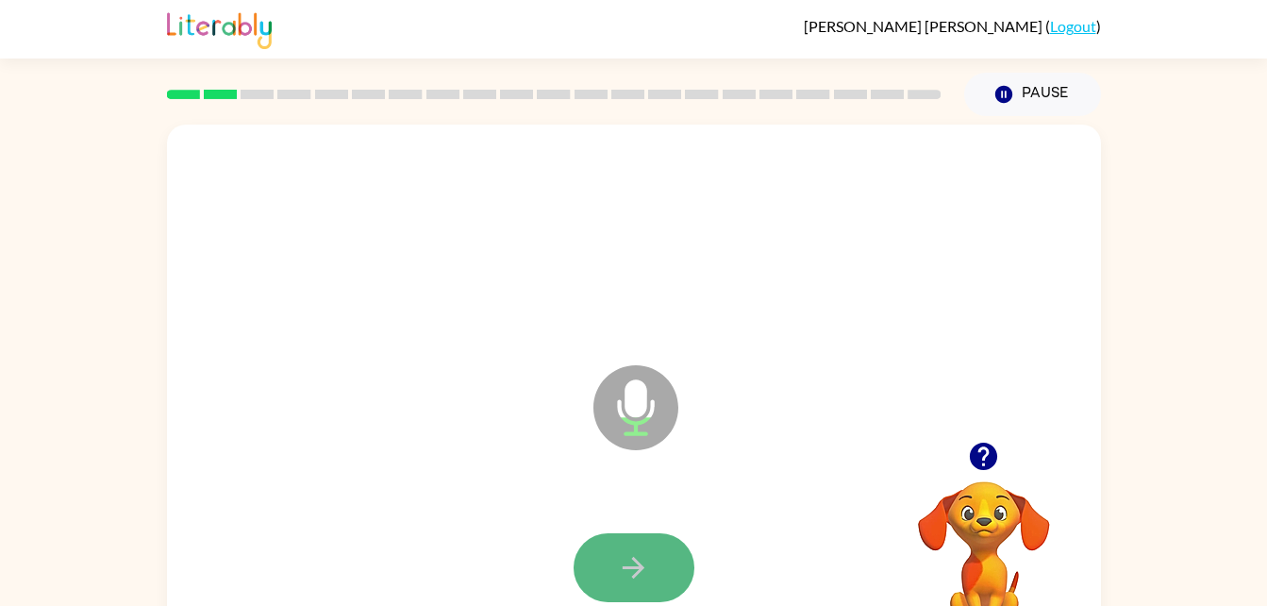
click at [638, 541] on button "button" at bounding box center [634, 567] width 121 height 69
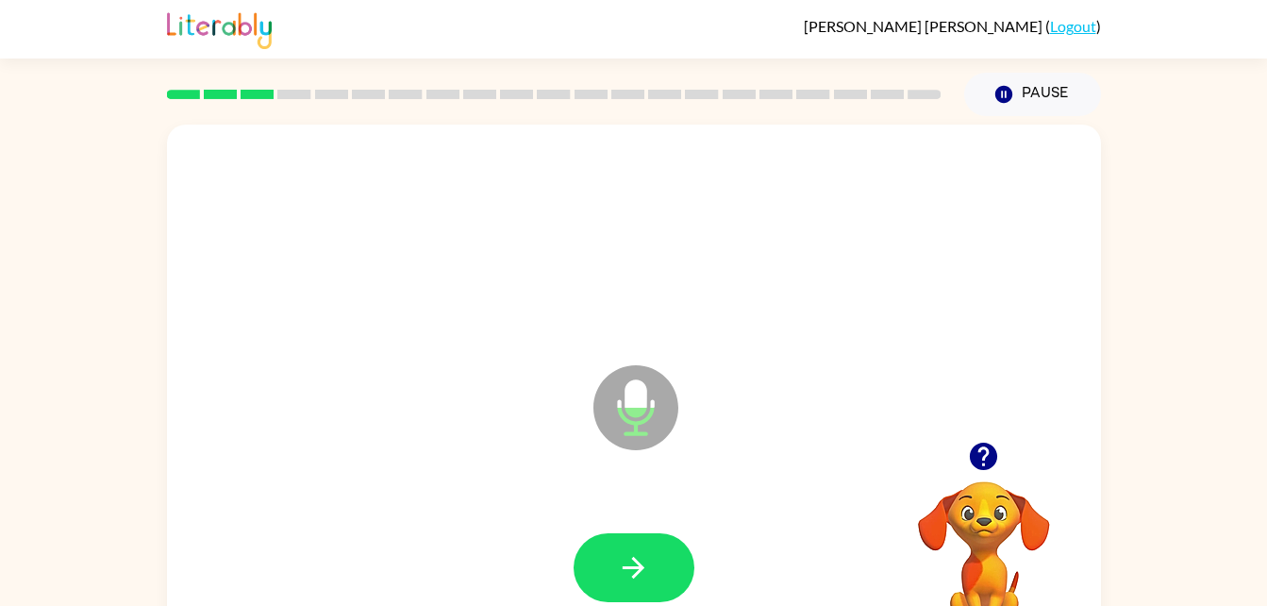
click at [874, 363] on div "Microphone The Microphone is here when it is your turn to talk" at bounding box center [589, 360] width 806 height 68
click at [658, 570] on button "button" at bounding box center [634, 567] width 121 height 69
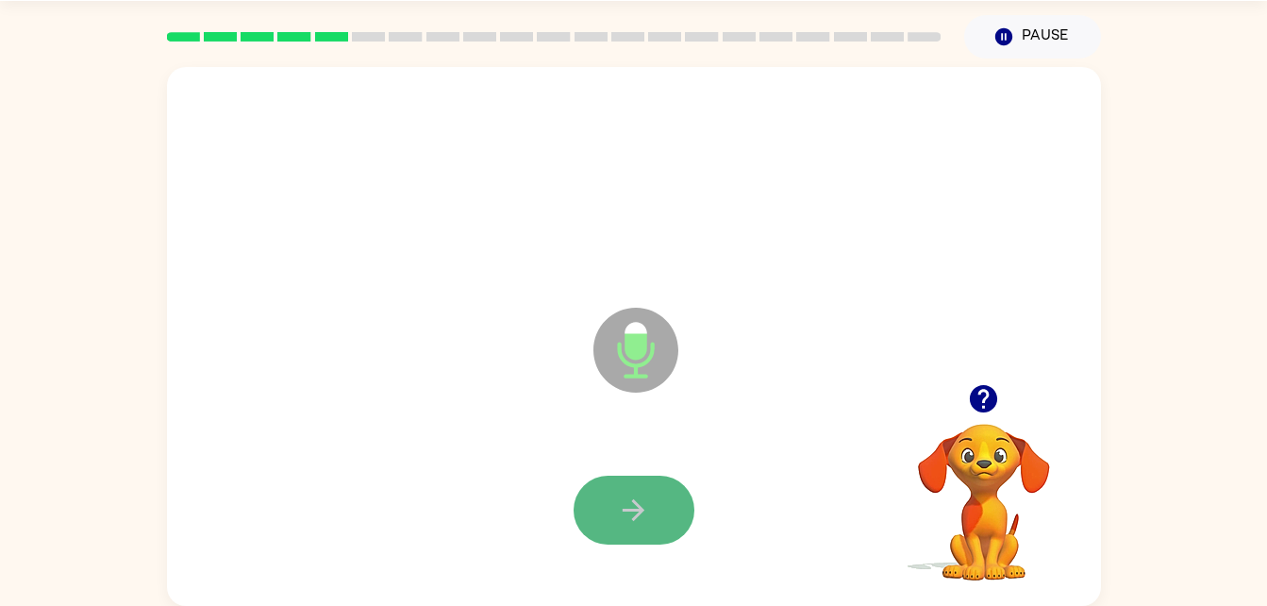
click at [656, 518] on button "button" at bounding box center [634, 509] width 121 height 69
drag, startPoint x: 656, startPoint y: 518, endPoint x: 641, endPoint y: 516, distance: 15.2
click at [641, 516] on icon "button" at bounding box center [633, 509] width 33 height 33
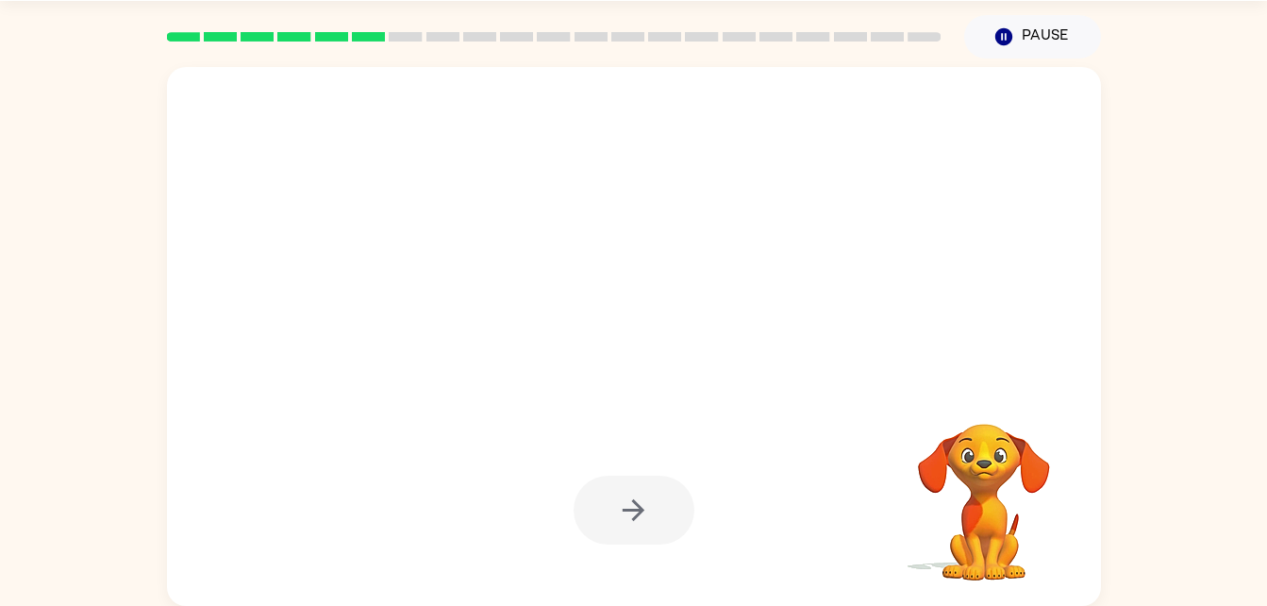
click at [1052, 293] on div at bounding box center [634, 336] width 934 height 539
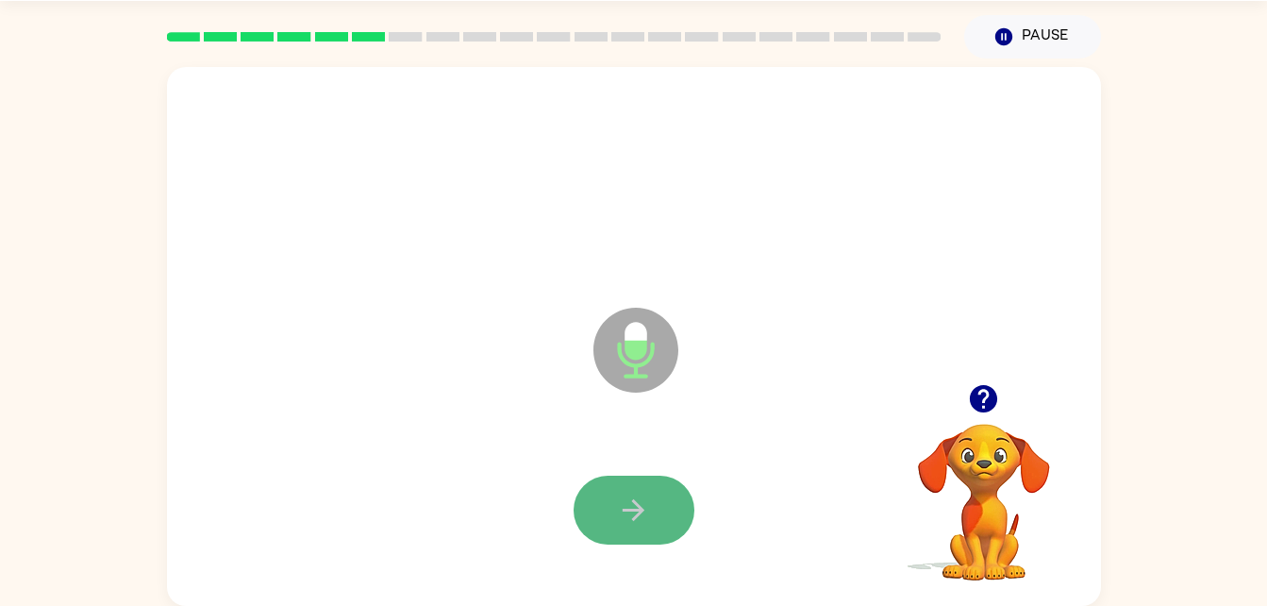
click at [649, 486] on button "button" at bounding box center [634, 509] width 121 height 69
click at [628, 486] on button "button" at bounding box center [634, 509] width 121 height 69
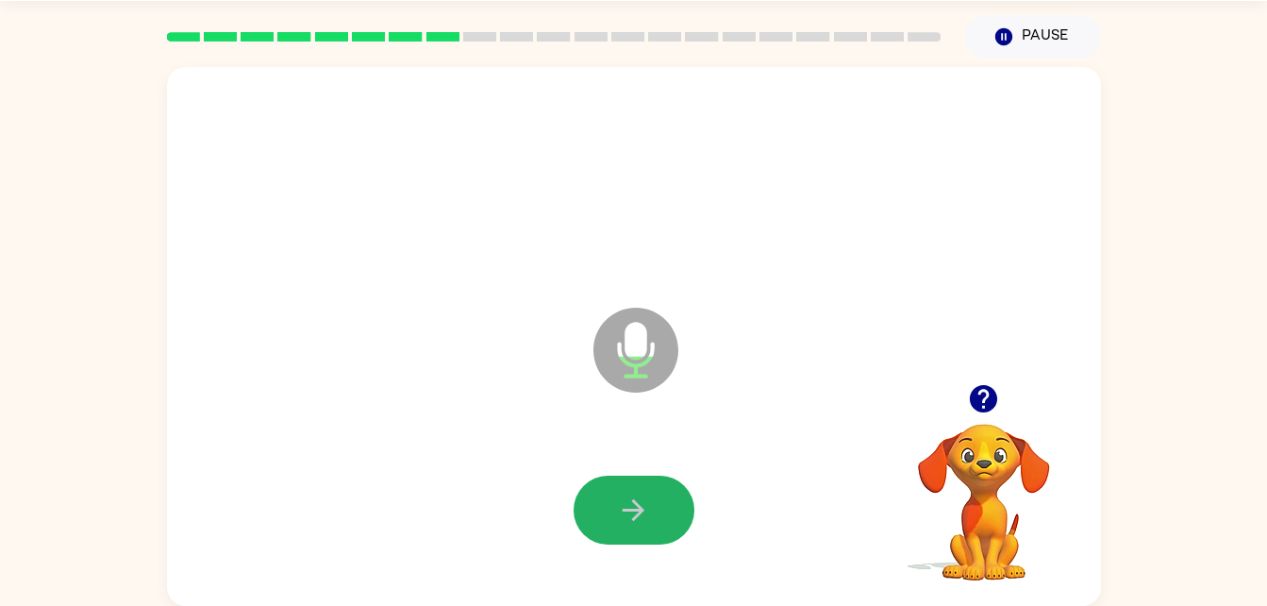
click at [628, 486] on button "button" at bounding box center [634, 509] width 121 height 69
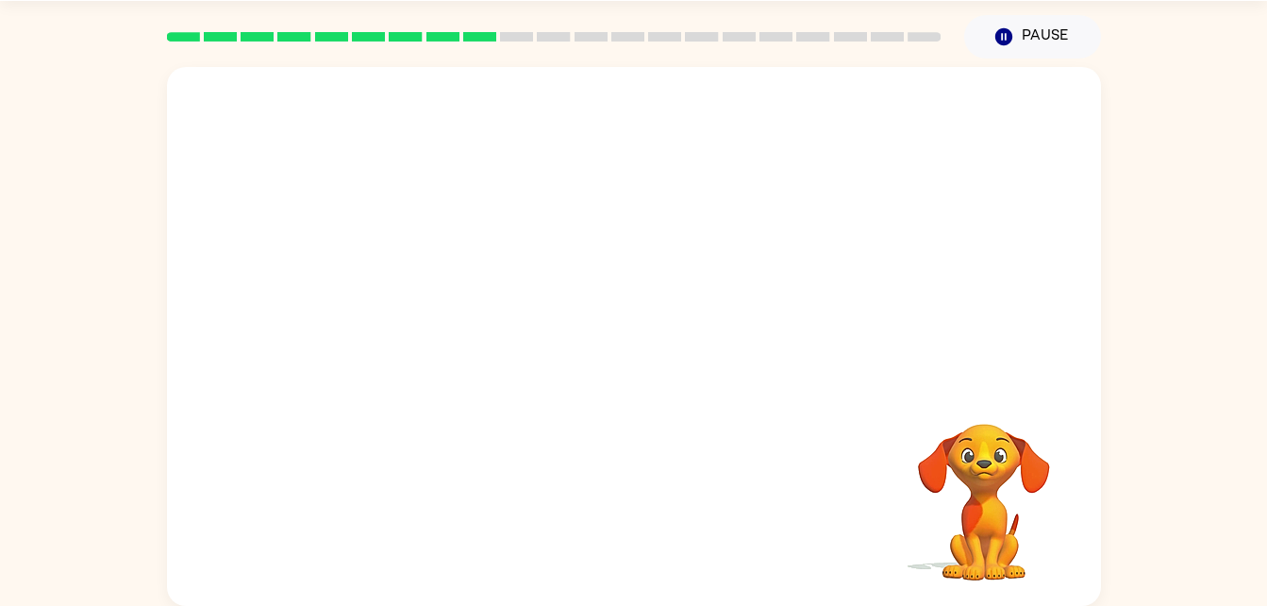
click at [940, 470] on video "Your browser must support playing .mp4 files to use Literably. Please try using…" at bounding box center [984, 488] width 189 height 189
click at [937, 605] on html "Eleanor Allred ( Logout ) Pause Pause Your browser must support playing .mp4 fi…" at bounding box center [633, 273] width 1267 height 663
click at [861, 430] on div "Your browser must support playing .mp4 files to use Literably. Please try using…" at bounding box center [634, 336] width 934 height 539
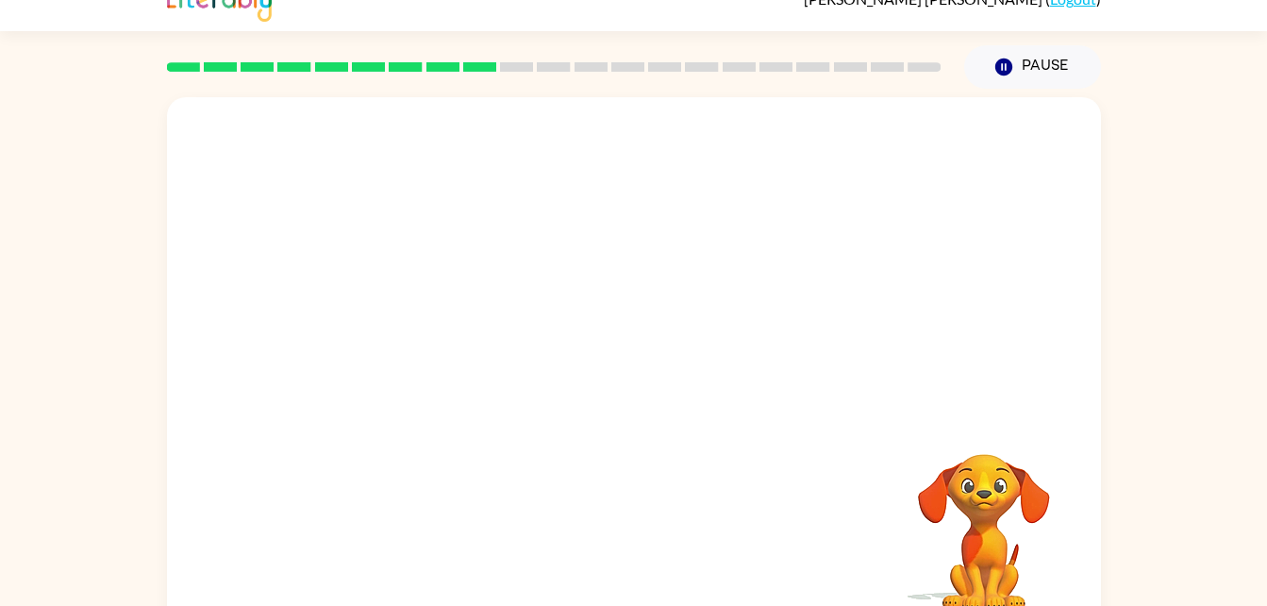
scroll to position [0, 0]
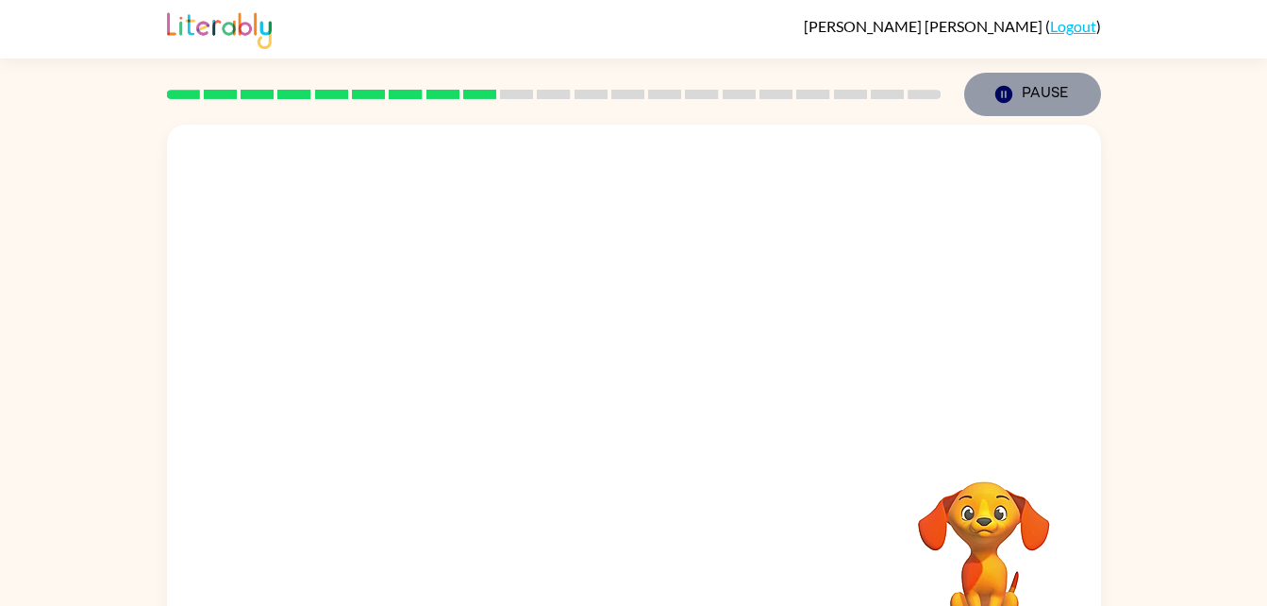
click at [993, 93] on icon "Pause" at bounding box center [1003, 94] width 21 height 21
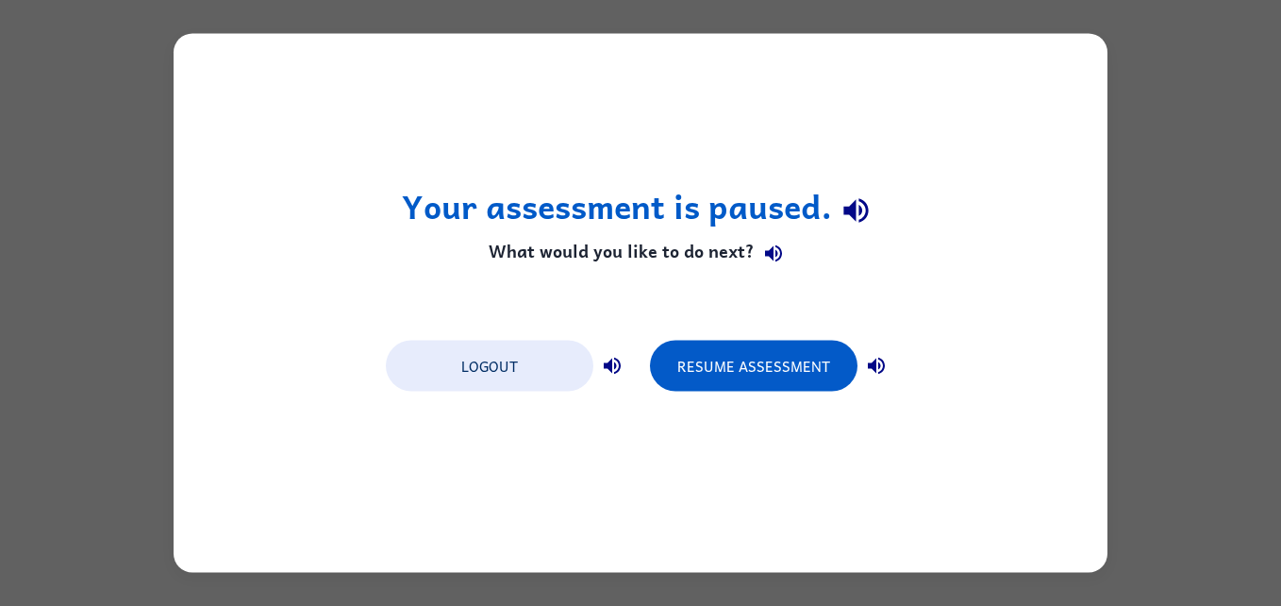
click at [737, 334] on div "Logout Resume Assessment" at bounding box center [640, 364] width 528 height 72
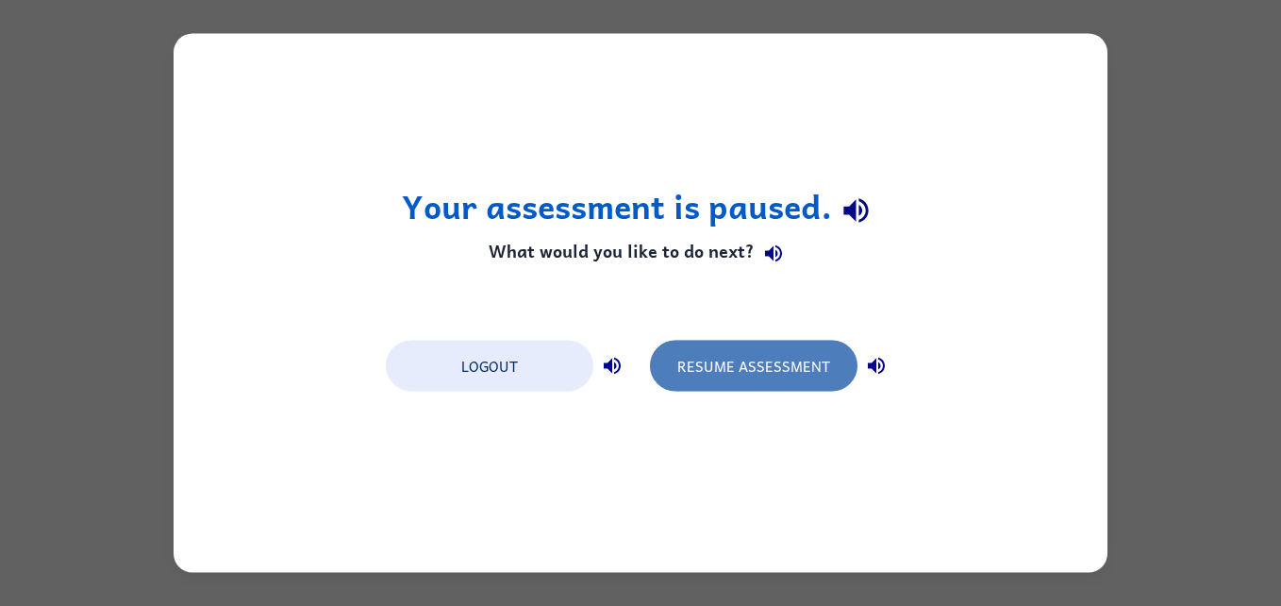
click at [737, 361] on button "Resume Assessment" at bounding box center [754, 366] width 208 height 51
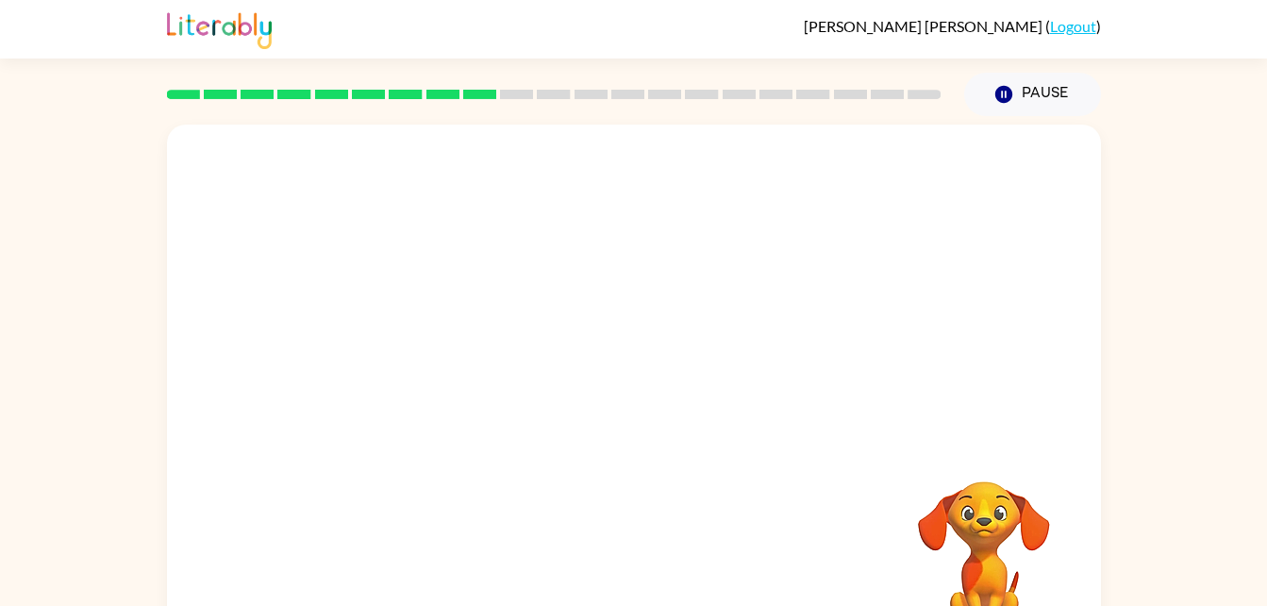
scroll to position [58, 0]
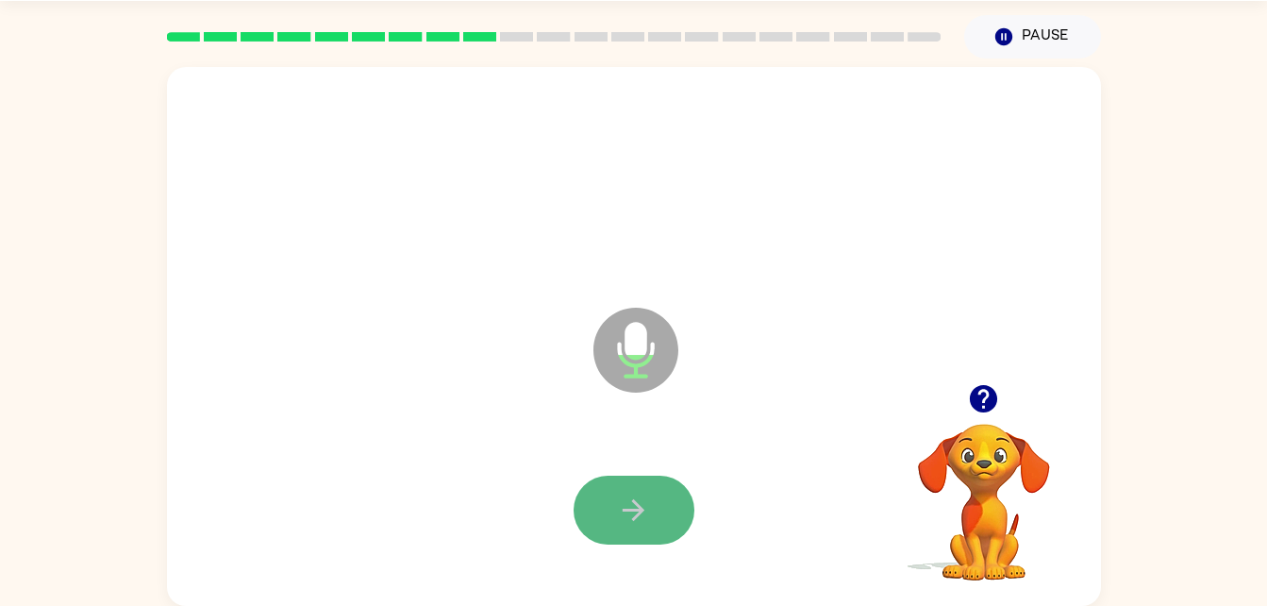
click at [630, 528] on button "button" at bounding box center [634, 509] width 121 height 69
click at [643, 537] on button "button" at bounding box center [634, 509] width 121 height 69
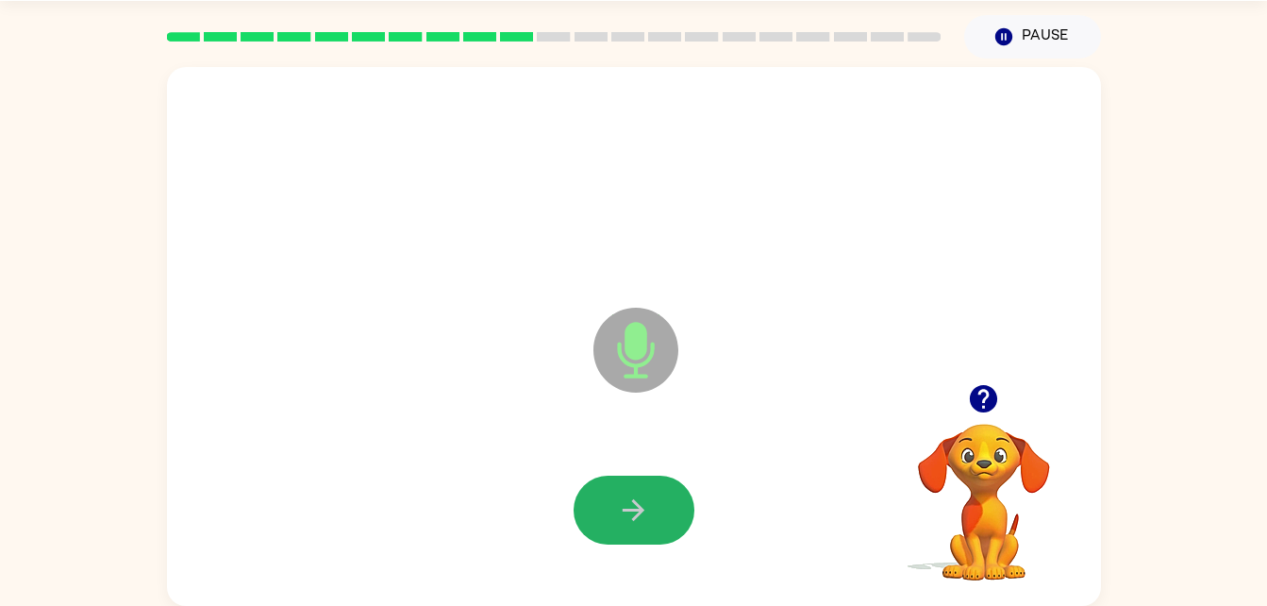
click at [641, 508] on icon "button" at bounding box center [634, 510] width 22 height 22
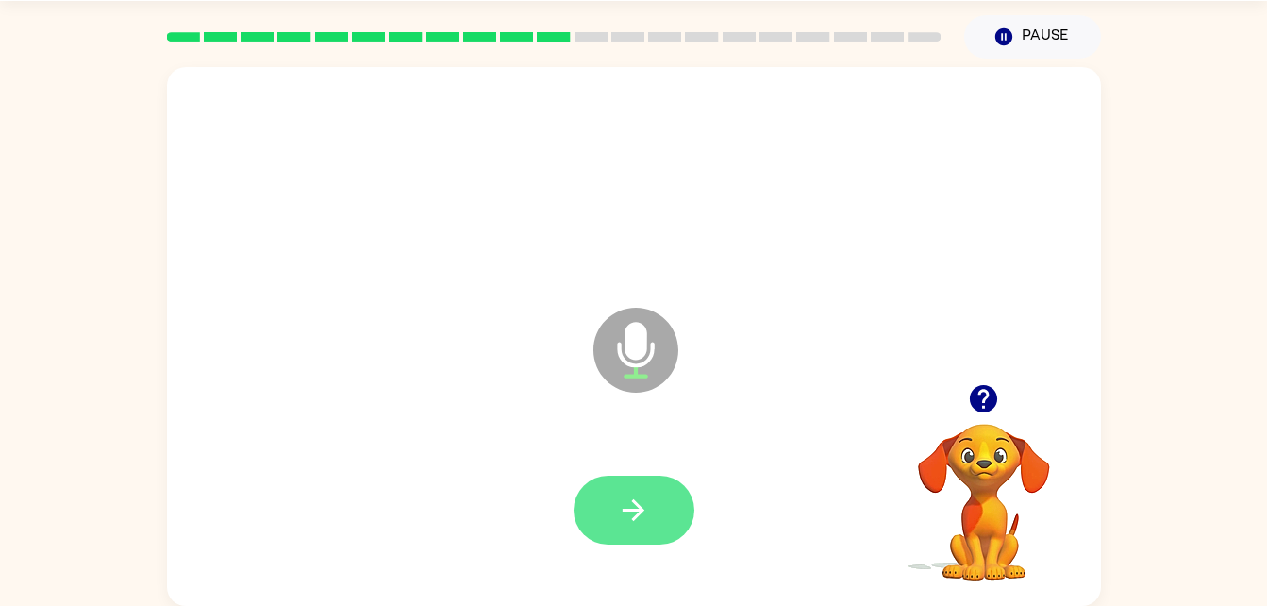
click at [596, 535] on button "button" at bounding box center [634, 509] width 121 height 69
drag, startPoint x: 648, startPoint y: 513, endPoint x: 591, endPoint y: 541, distance: 63.3
click at [591, 541] on div at bounding box center [634, 509] width 121 height 69
click at [603, 531] on button "button" at bounding box center [634, 509] width 121 height 69
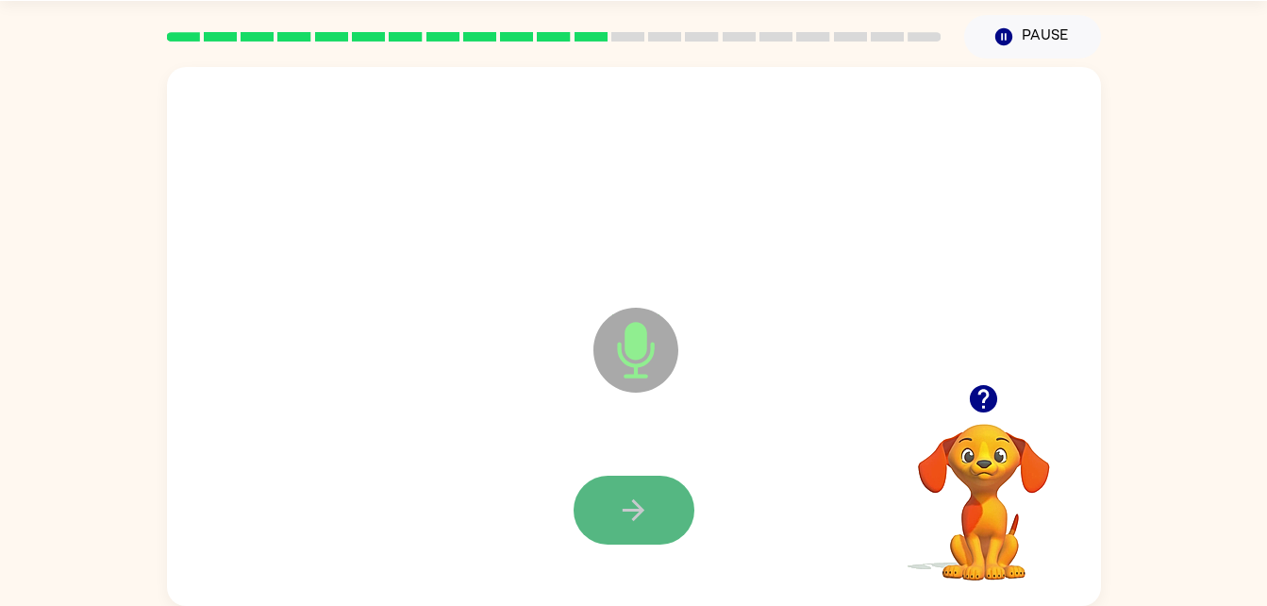
click at [611, 487] on button "button" at bounding box center [634, 509] width 121 height 69
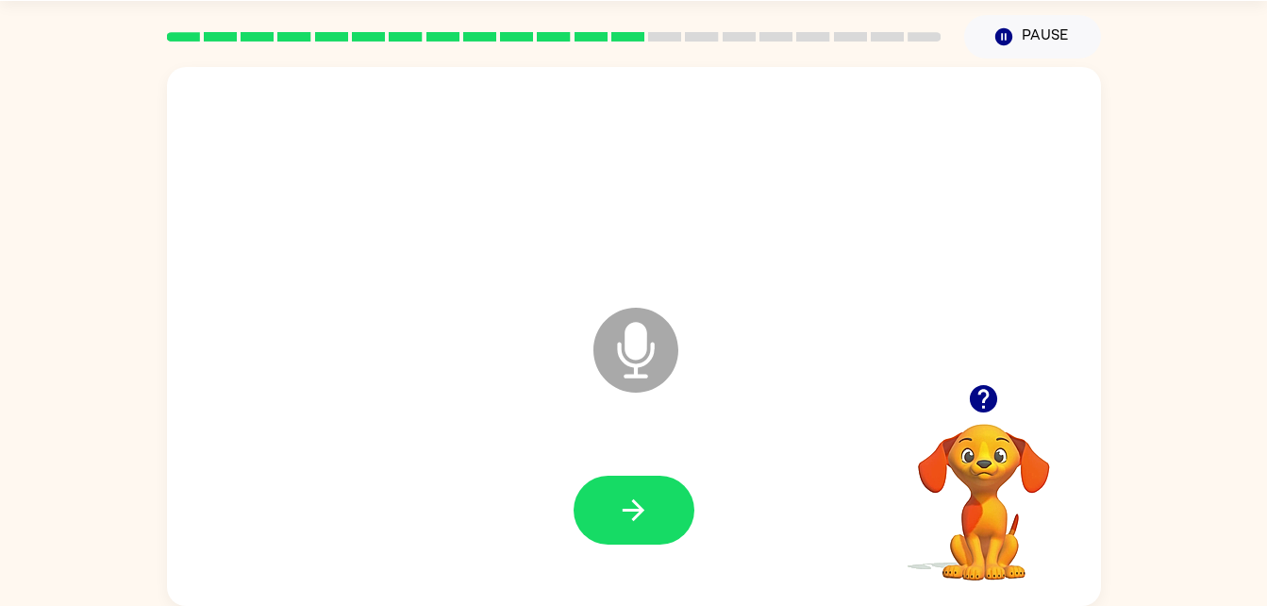
click at [621, 549] on div at bounding box center [634, 510] width 896 height 155
click at [621, 504] on icon "button" at bounding box center [633, 509] width 33 height 33
click at [598, 506] on button "button" at bounding box center [634, 509] width 121 height 69
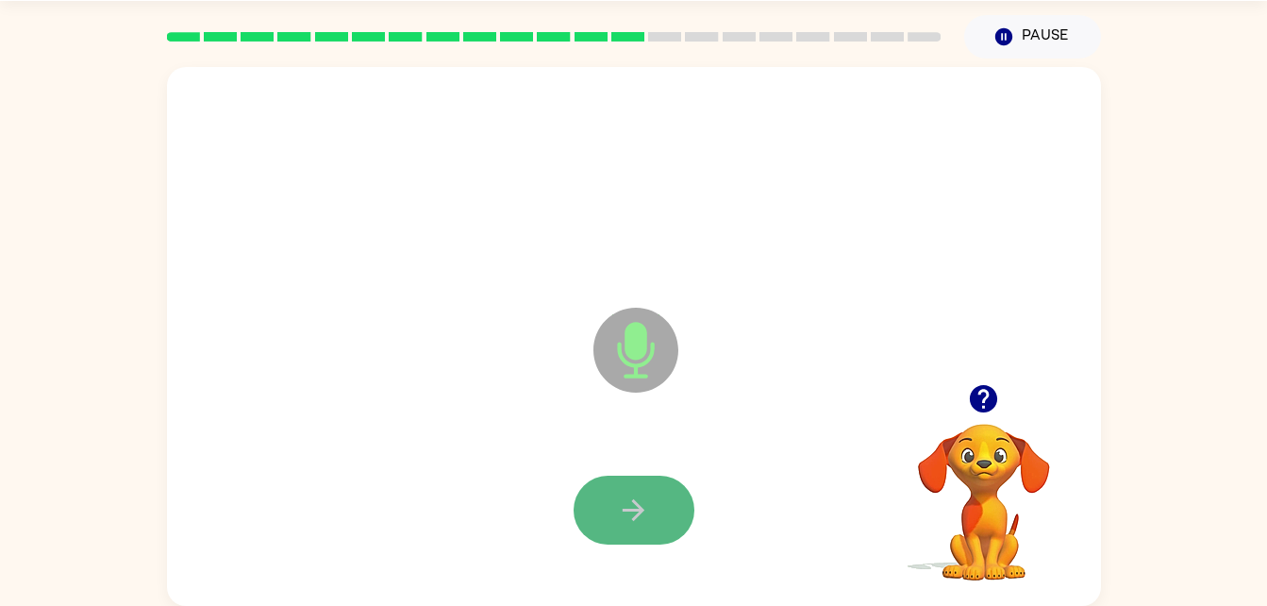
click at [597, 533] on button "button" at bounding box center [634, 509] width 121 height 69
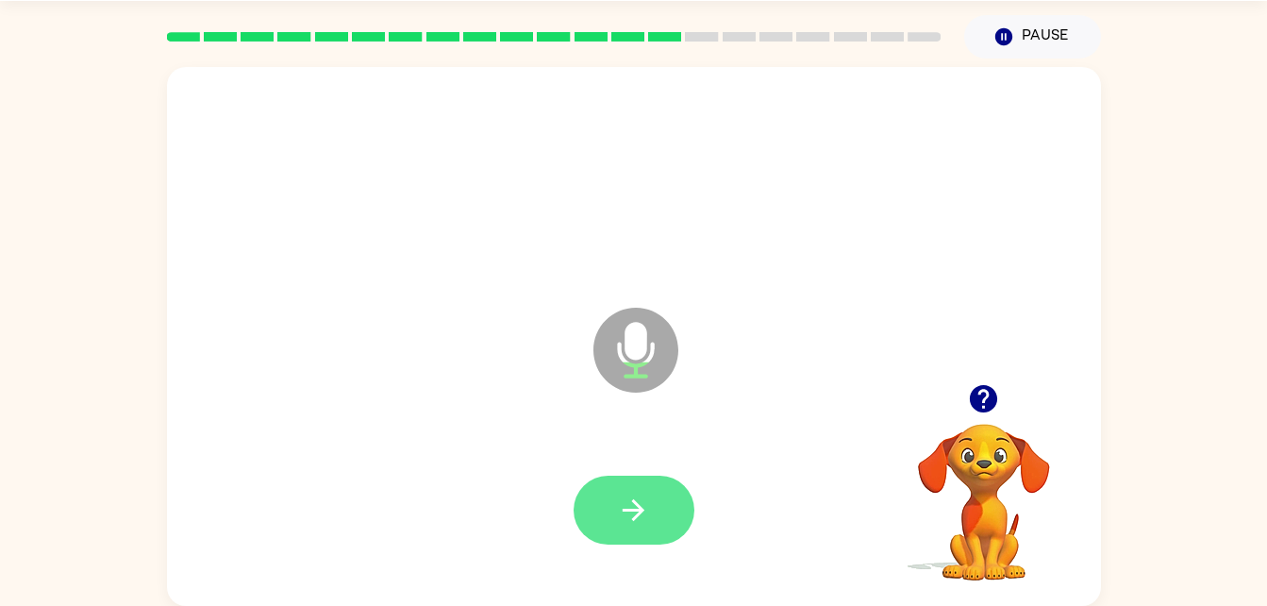
click at [610, 518] on button "button" at bounding box center [634, 509] width 121 height 69
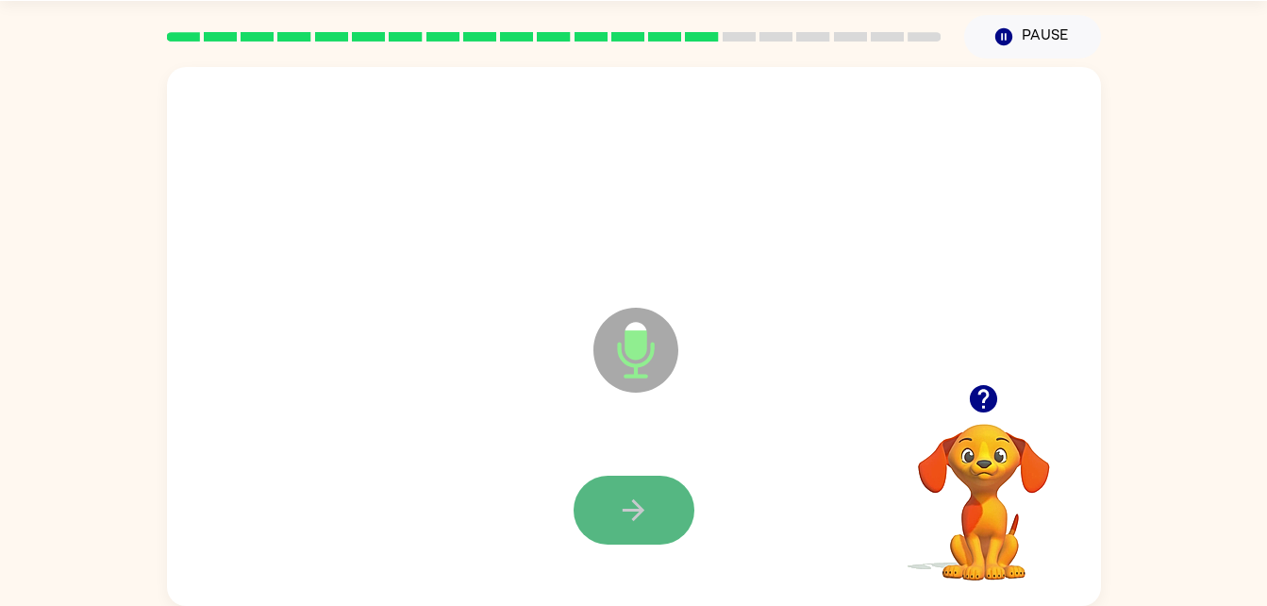
click at [607, 522] on button "button" at bounding box center [634, 509] width 121 height 69
click at [597, 519] on button "button" at bounding box center [634, 509] width 121 height 69
click at [593, 509] on button "button" at bounding box center [634, 509] width 121 height 69
click at [594, 518] on button "button" at bounding box center [634, 509] width 121 height 69
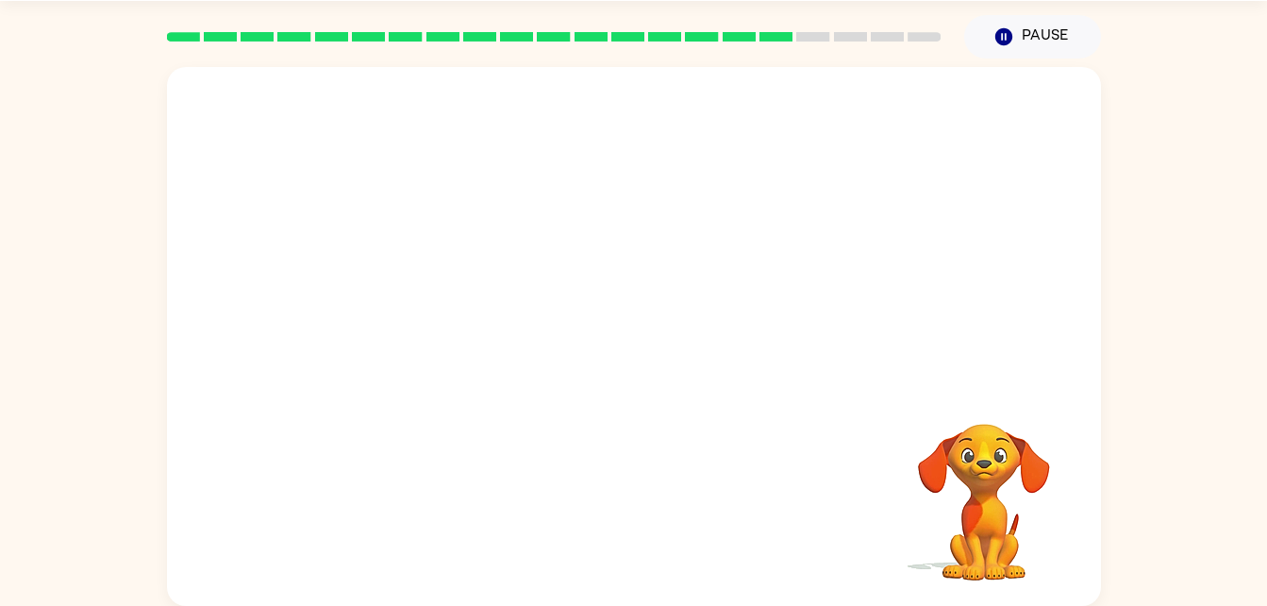
click at [549, 525] on div "Your browser must support playing .mp4 files to use Literably. Please try using…" at bounding box center [634, 336] width 934 height 539
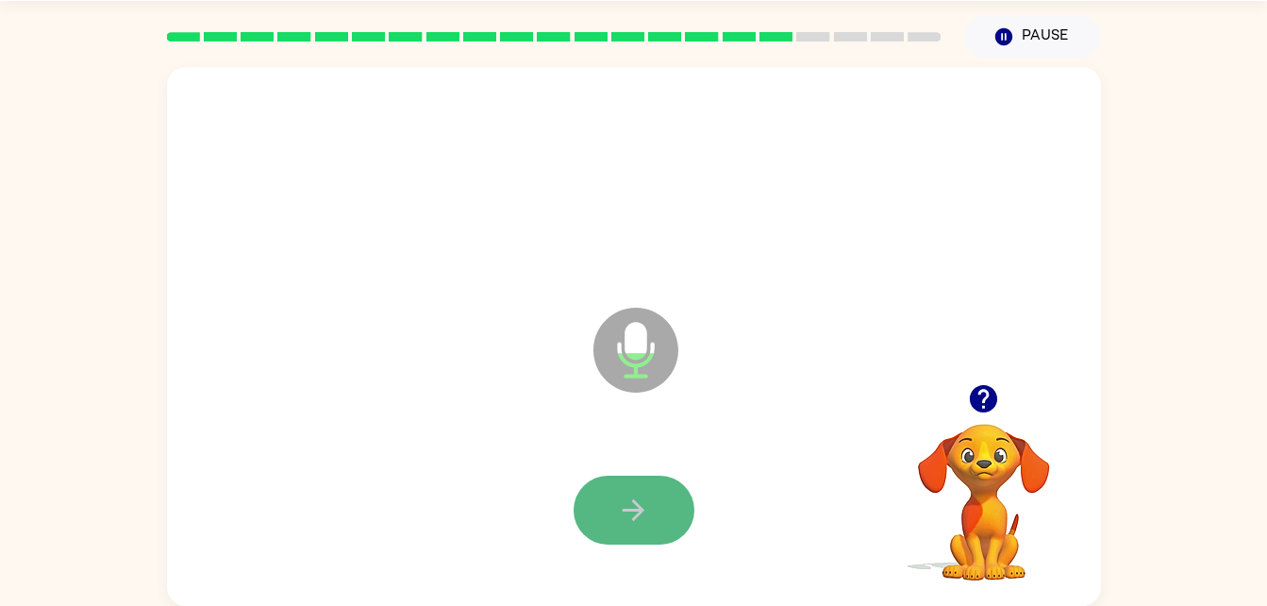
click at [621, 506] on icon "button" at bounding box center [633, 509] width 33 height 33
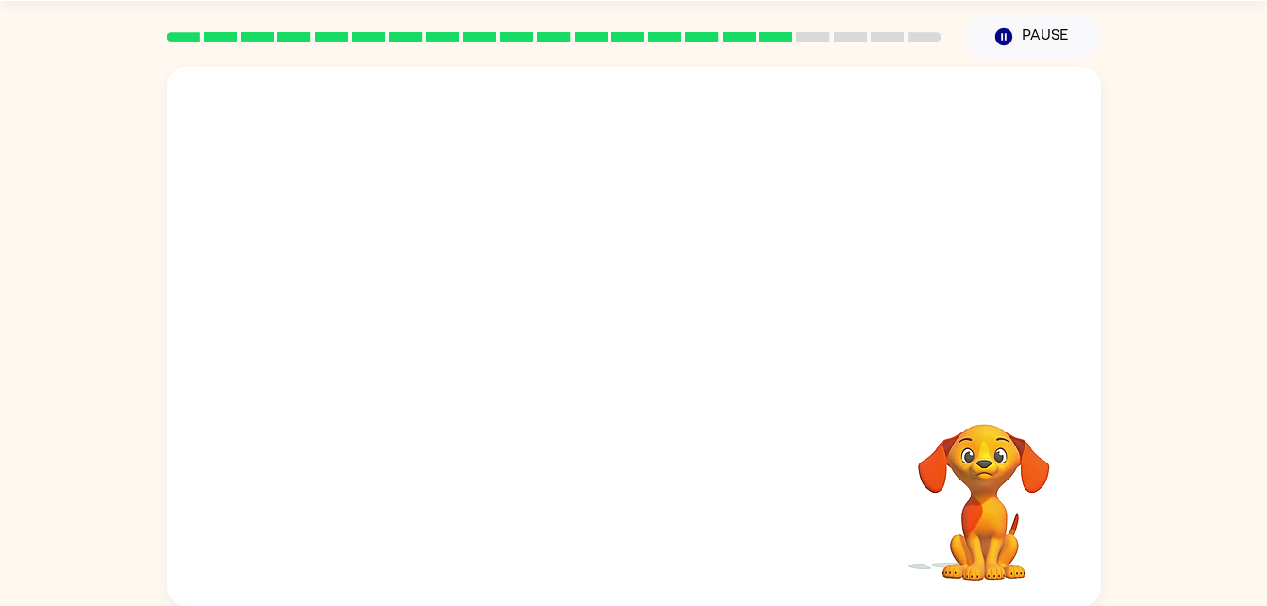
click at [943, 472] on video "Your browser must support playing .mp4 files to use Literably. Please try using…" at bounding box center [984, 488] width 189 height 189
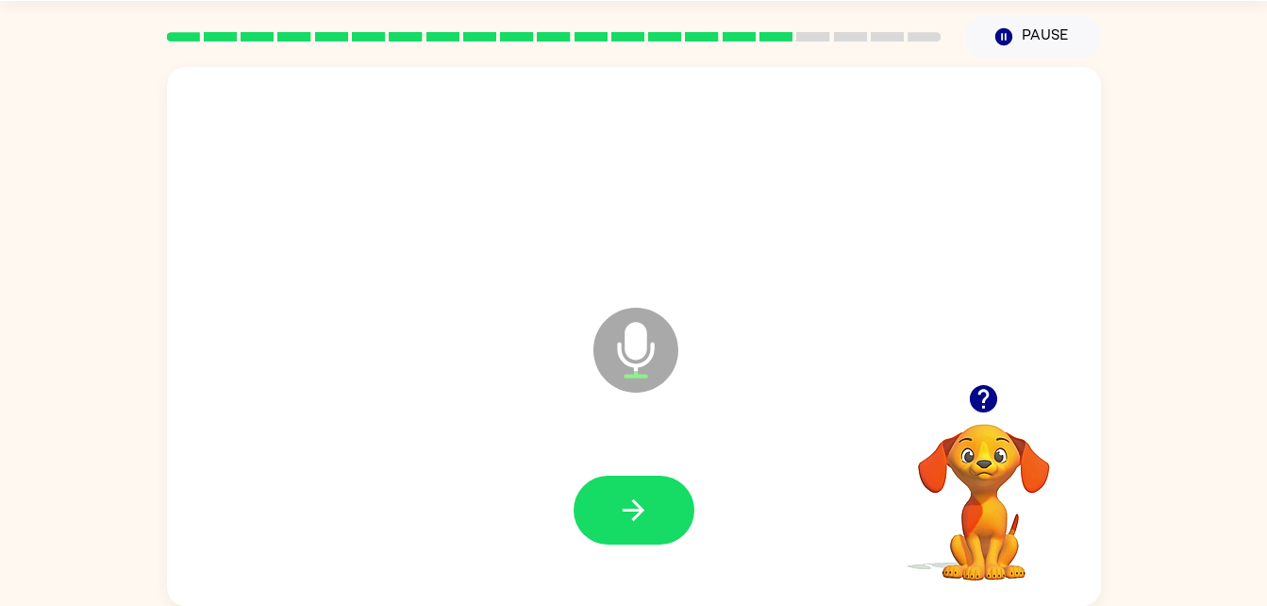
click at [983, 424] on video "Your browser must support playing .mp4 files to use Literably. Please try using…" at bounding box center [984, 488] width 189 height 189
click at [579, 539] on div at bounding box center [634, 509] width 121 height 69
click at [614, 520] on button "button" at bounding box center [634, 509] width 121 height 69
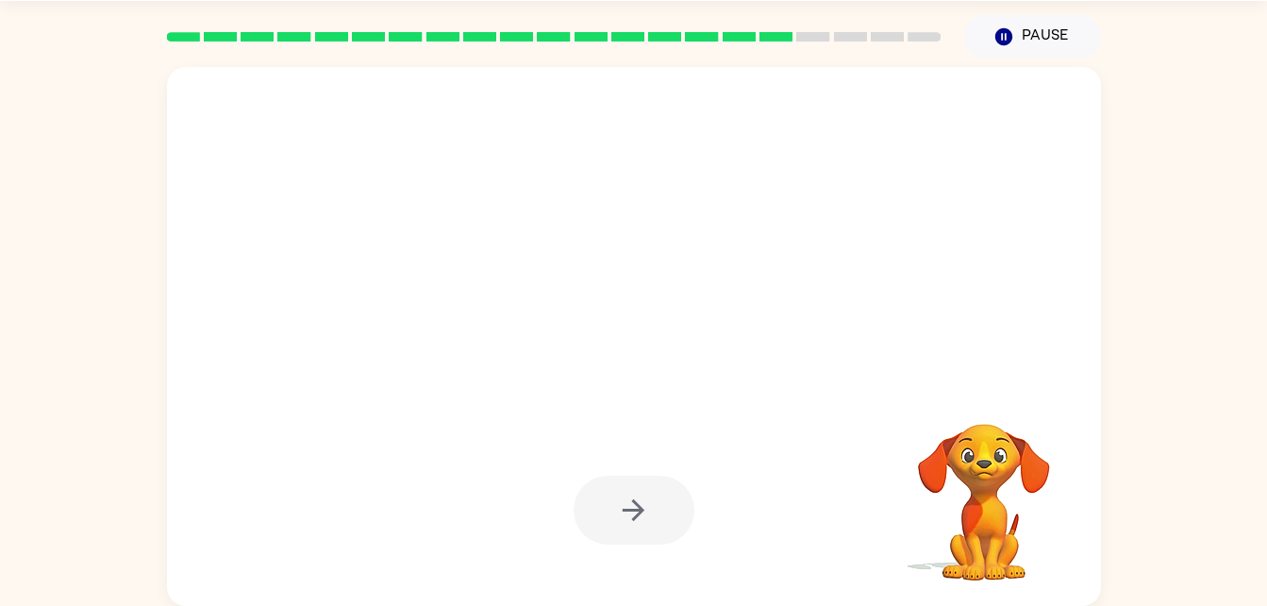
click at [614, 520] on div at bounding box center [634, 509] width 121 height 69
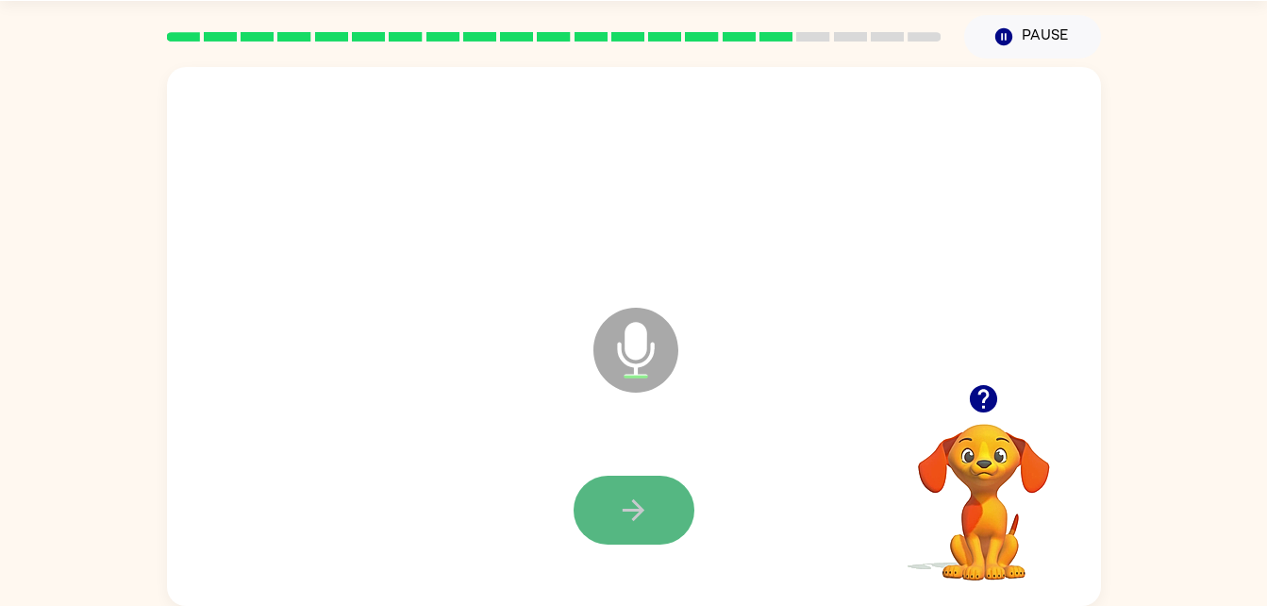
click at [608, 541] on button "button" at bounding box center [634, 509] width 121 height 69
click at [611, 520] on button "button" at bounding box center [634, 509] width 121 height 69
click at [660, 508] on button "button" at bounding box center [634, 509] width 121 height 69
click at [582, 525] on button "button" at bounding box center [634, 509] width 121 height 69
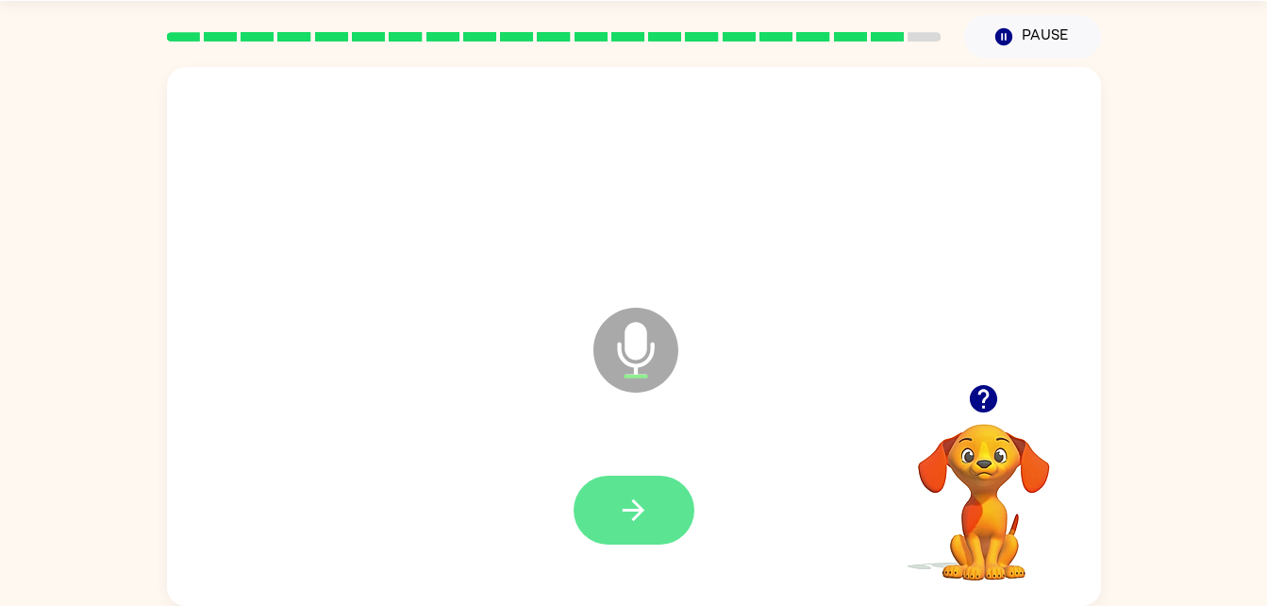
click at [594, 521] on button "button" at bounding box center [634, 509] width 121 height 69
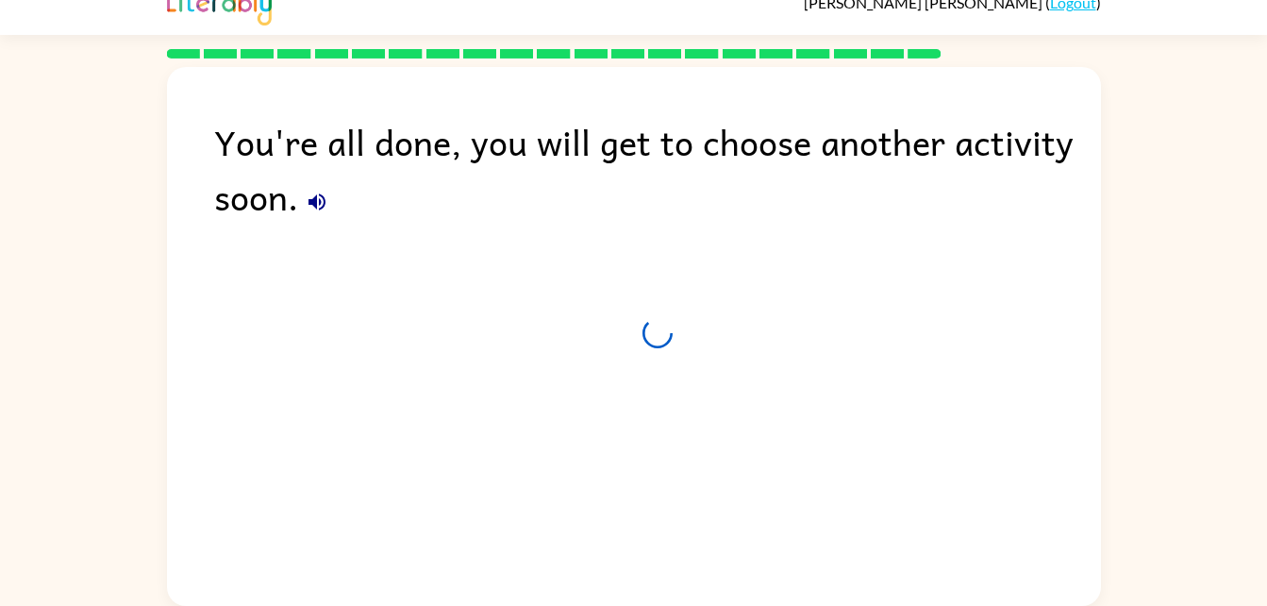
scroll to position [24, 0]
